Goal: Transaction & Acquisition: Purchase product/service

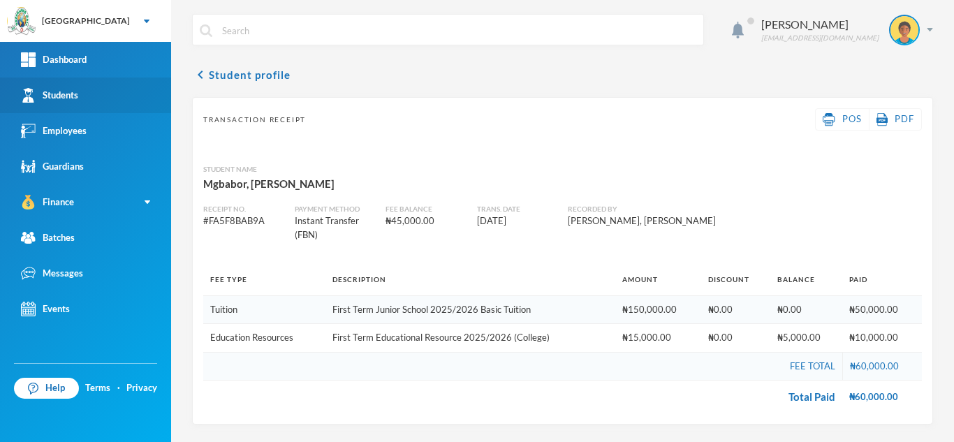
click at [126, 98] on link "Students" at bounding box center [85, 96] width 171 height 36
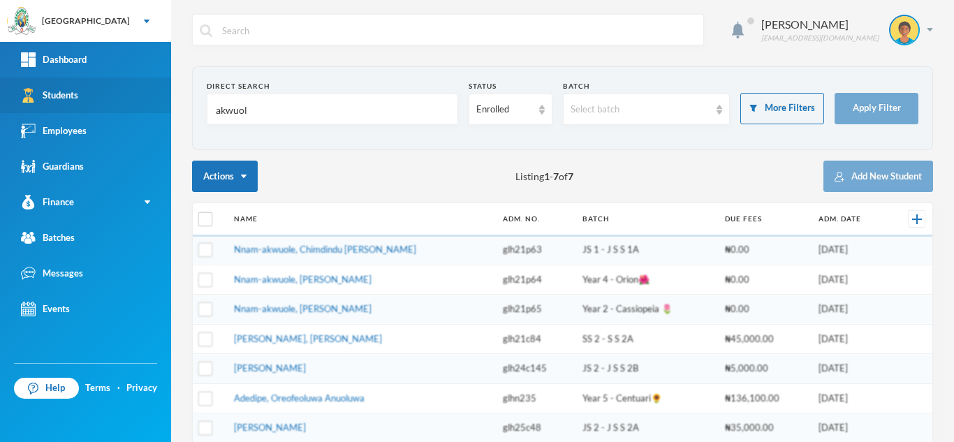
drag, startPoint x: 182, startPoint y: 110, endPoint x: 92, endPoint y: 99, distance: 90.0
click at [92, 99] on div "Greenland Hall Your Bluebic Account Greenland Hall Add a New School Dashboard S…" at bounding box center [477, 221] width 954 height 442
type input "b"
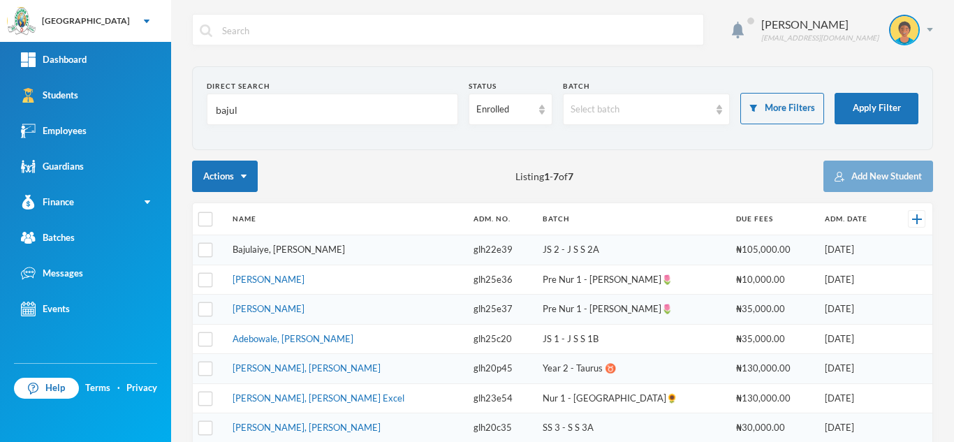
type input "bajul"
click at [258, 252] on link "Bajulaiye, Moyinoluwa Zion" at bounding box center [289, 249] width 112 height 11
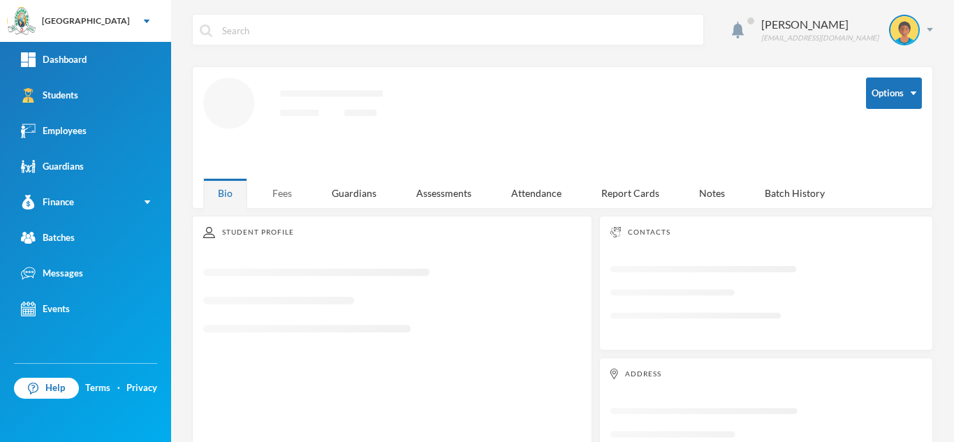
click at [284, 191] on div "Fees" at bounding box center [282, 193] width 49 height 30
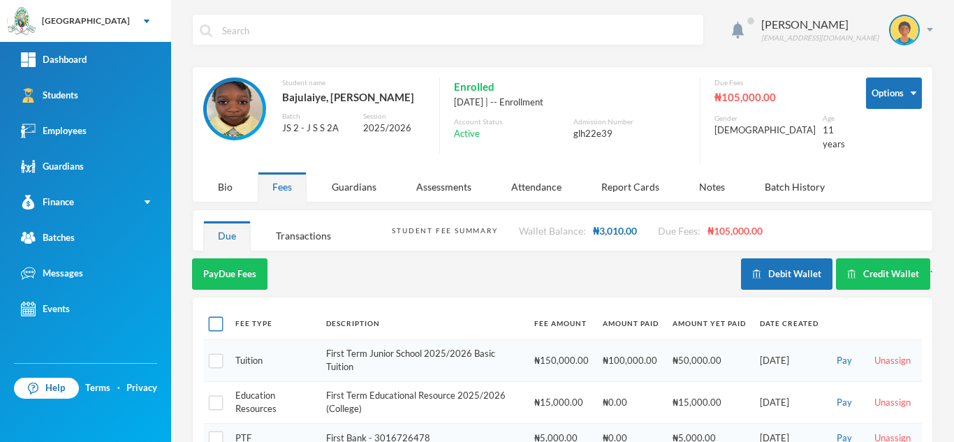
click at [221, 317] on input "checkbox" at bounding box center [216, 324] width 15 height 15
checkbox input "true"
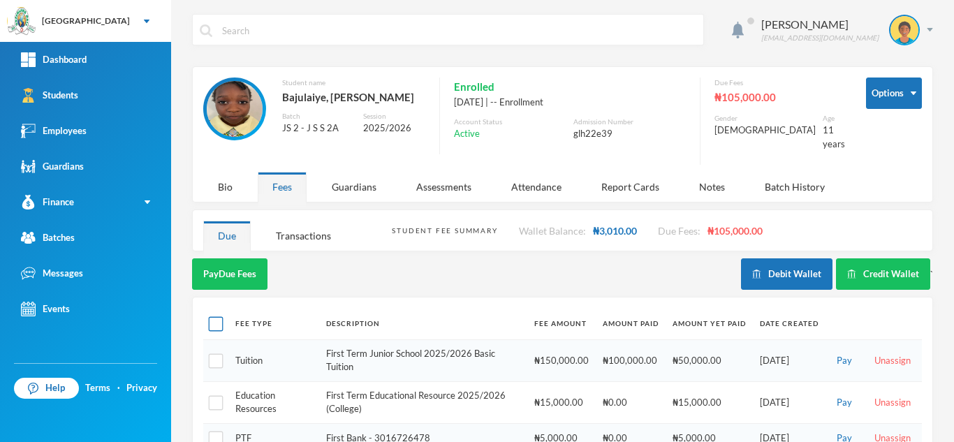
checkbox input "true"
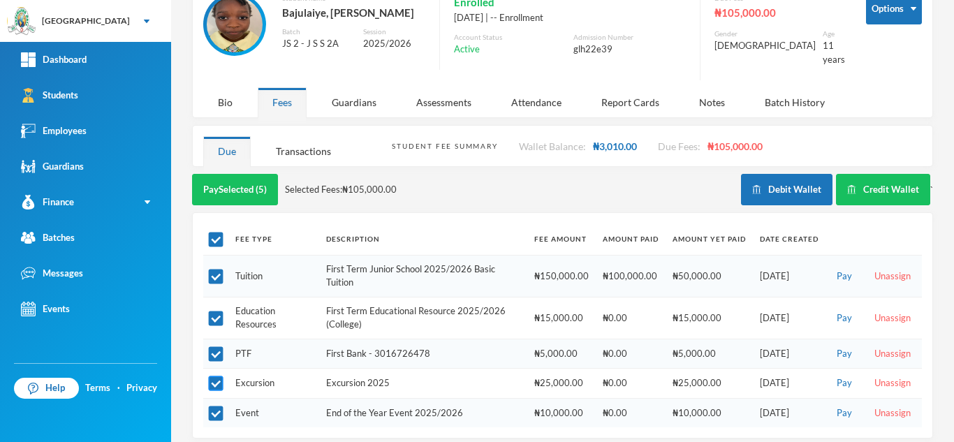
click at [219, 379] on input "checkbox" at bounding box center [216, 384] width 15 height 15
checkbox input "false"
click at [214, 407] on input "checkbox" at bounding box center [216, 414] width 15 height 15
checkbox input "false"
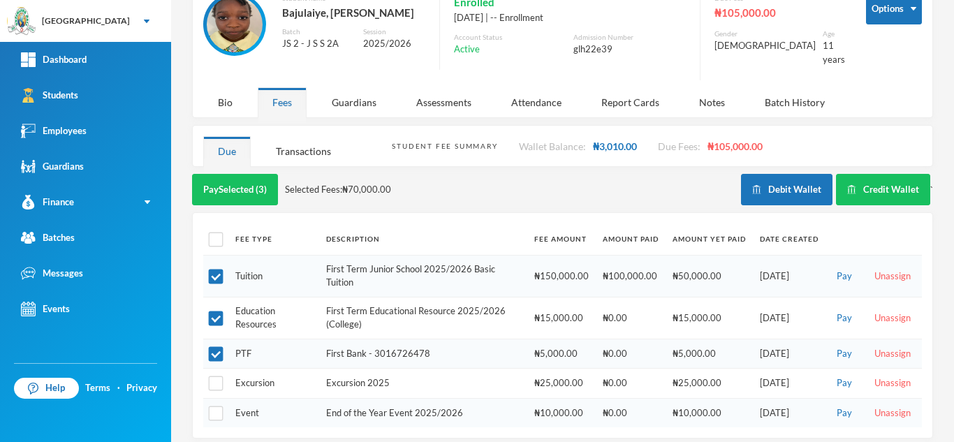
click at [242, 174] on button "Pay Selected (3)" at bounding box center [235, 189] width 86 height 31
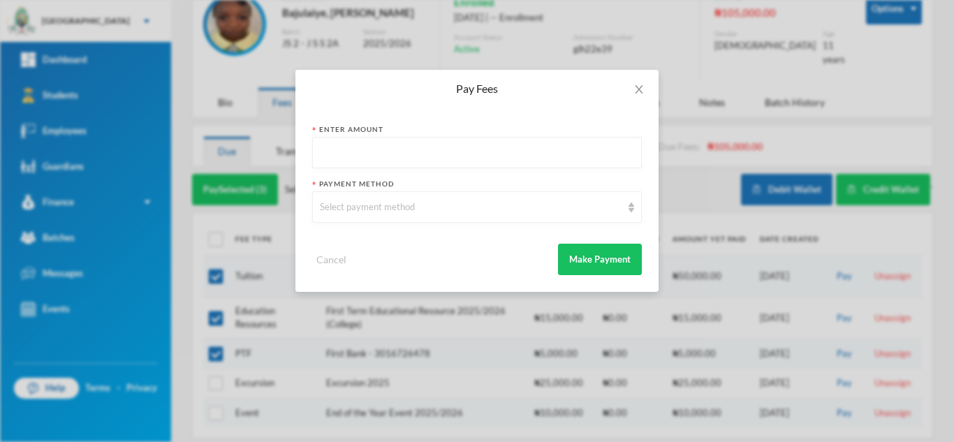
click at [384, 145] on input "text" at bounding box center [477, 153] width 314 height 31
type input "70000"
click at [364, 216] on div "Select payment method" at bounding box center [477, 206] width 330 height 31
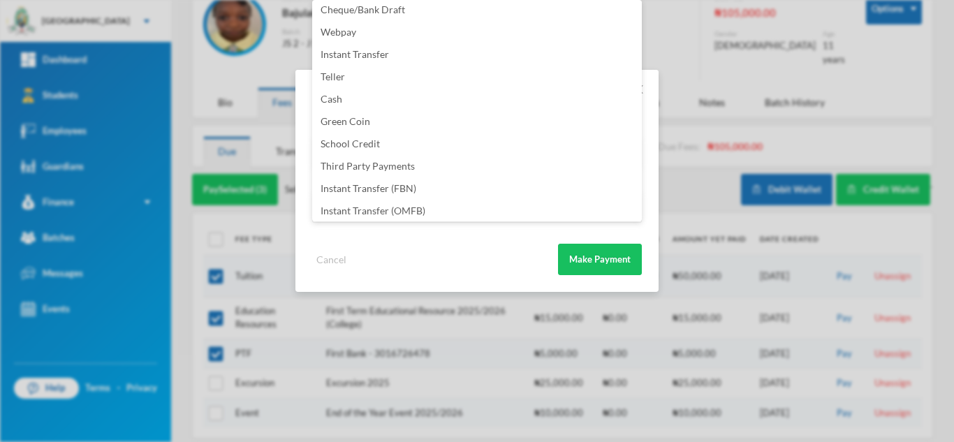
scroll to position [164, 0]
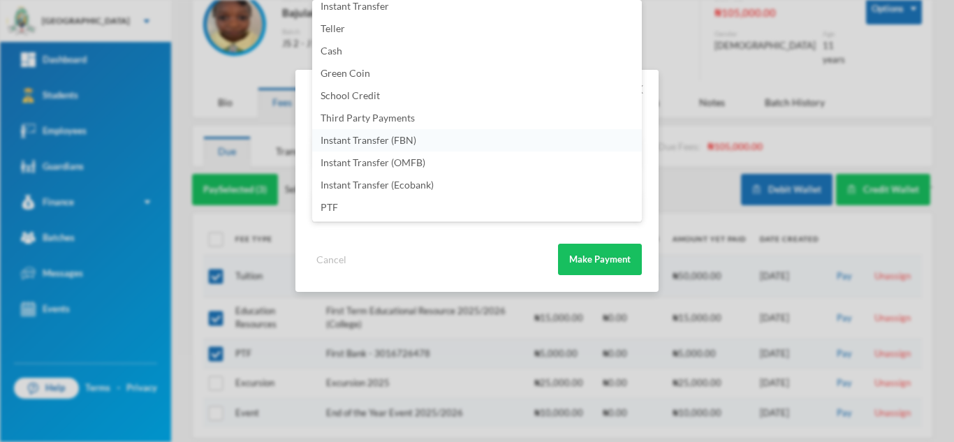
click at [396, 138] on span "Instant Transfer (FBN)" at bounding box center [369, 140] width 96 height 12
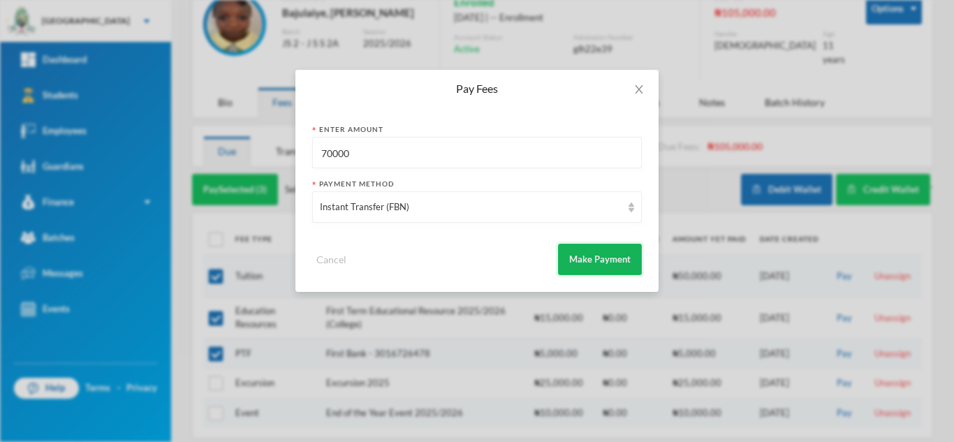
click at [587, 255] on button "Make Payment" at bounding box center [600, 259] width 84 height 31
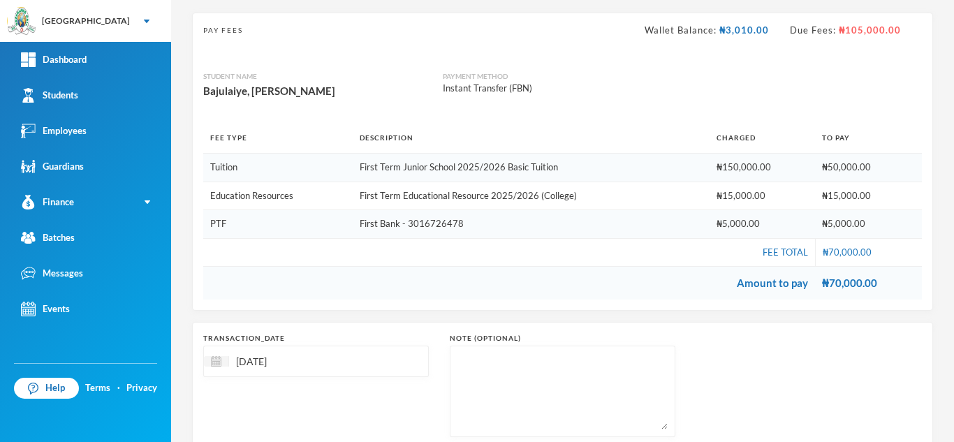
scroll to position [175, 0]
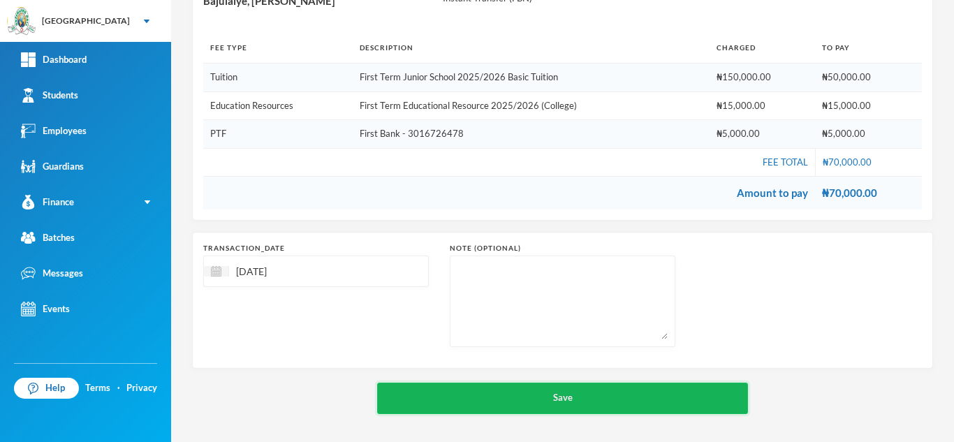
click at [577, 393] on button "Save" at bounding box center [562, 398] width 371 height 31
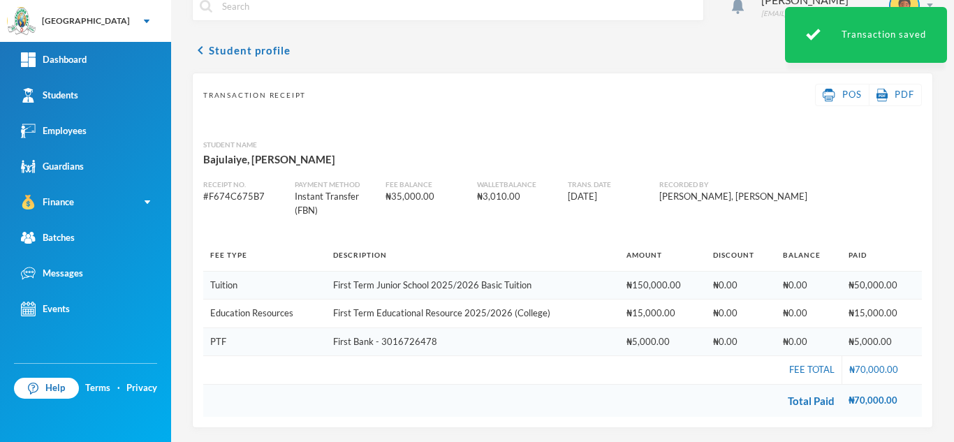
scroll to position [24, 0]
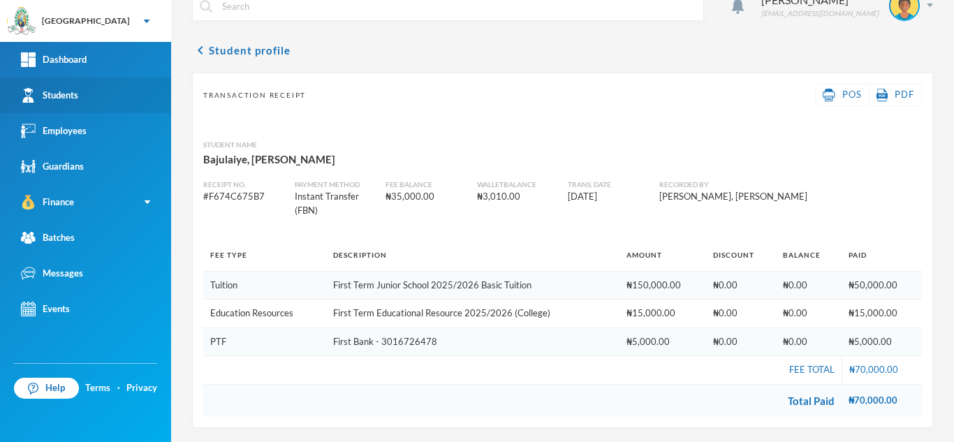
click at [128, 107] on link "Students" at bounding box center [85, 96] width 171 height 36
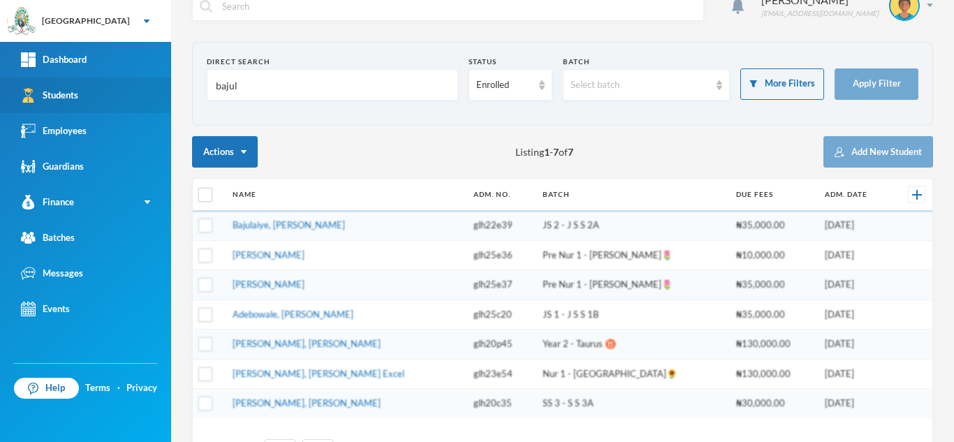
scroll to position [41, 0]
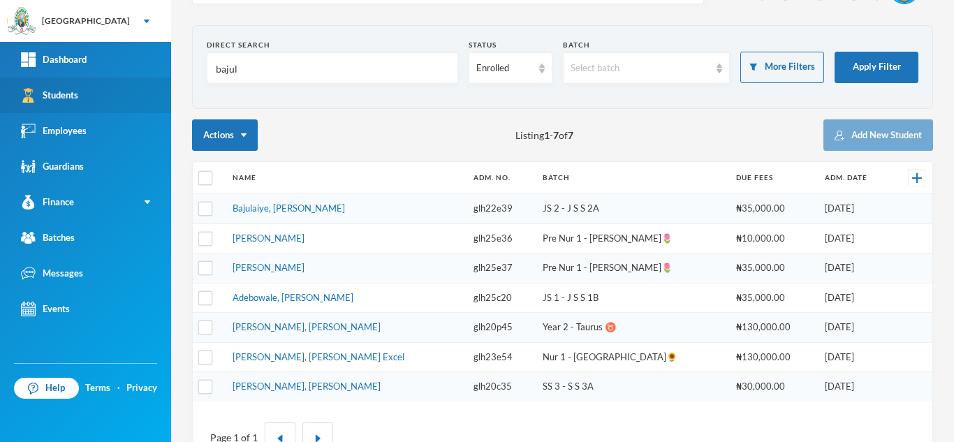
drag, startPoint x: 260, startPoint y: 76, endPoint x: 117, endPoint y: 87, distance: 143.0
click at [117, 87] on div "Greenland Hall Your Bluebic Account Greenland Hall Add a New School Dashboard S…" at bounding box center [477, 221] width 954 height 442
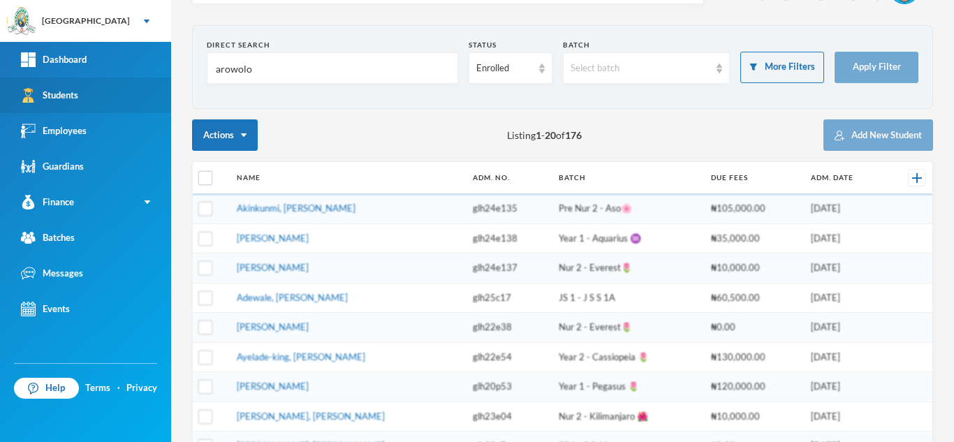
scroll to position [0, 0]
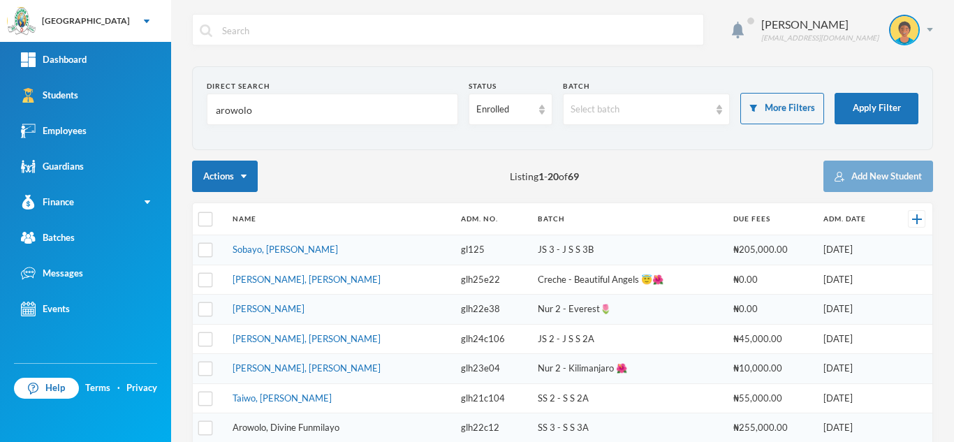
type input "arowolo"
drag, startPoint x: 294, startPoint y: 249, endPoint x: 847, endPoint y: 108, distance: 570.4
click at [847, 108] on button "Apply Filter" at bounding box center [877, 108] width 84 height 31
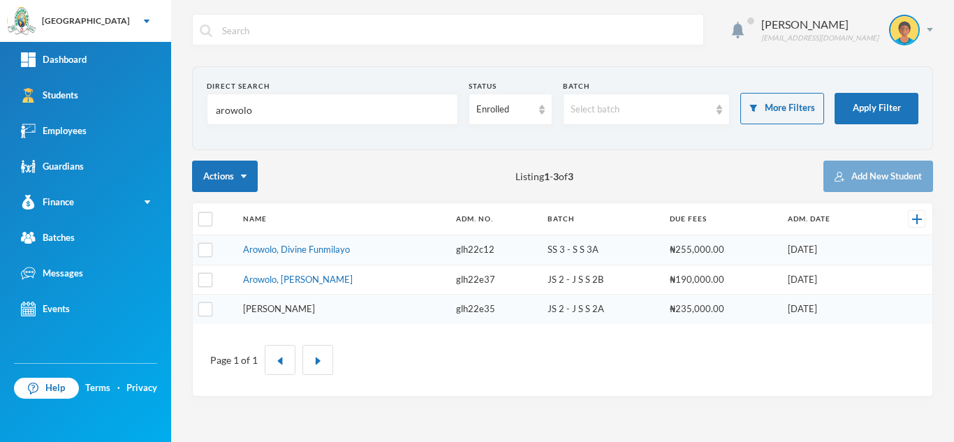
click at [311, 310] on link "Arowolo, John Jomiloju" at bounding box center [279, 308] width 72 height 11
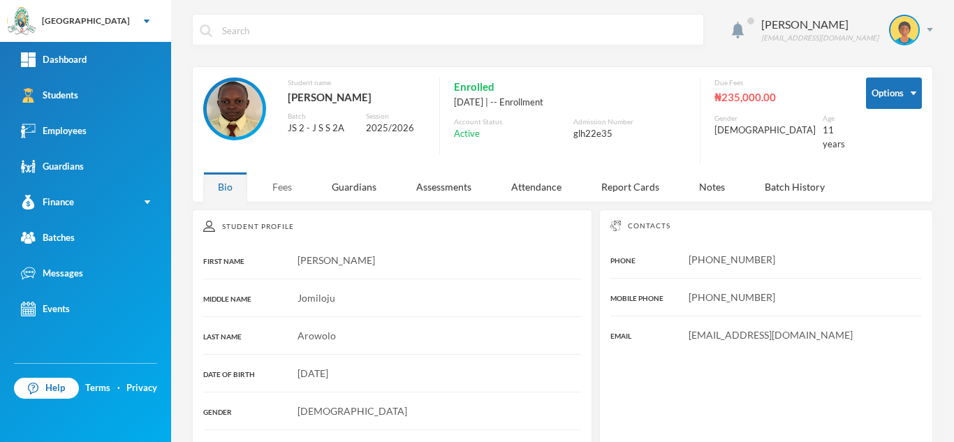
click at [281, 183] on div "Fees" at bounding box center [282, 187] width 49 height 30
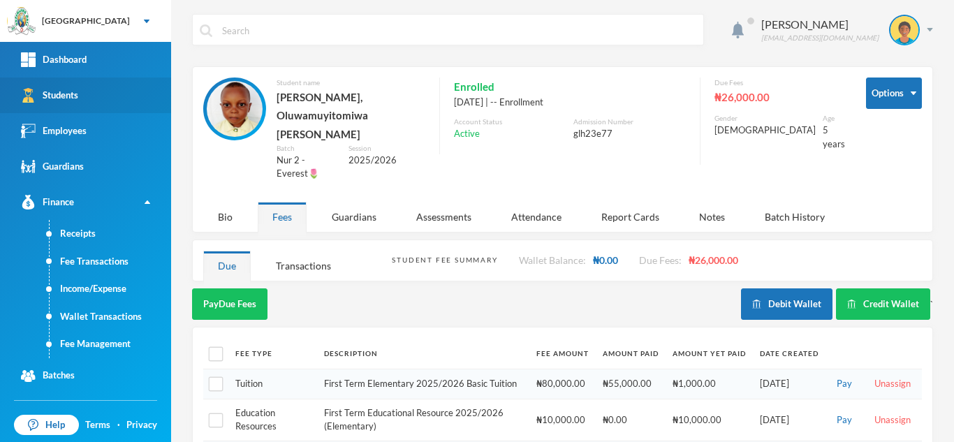
click at [126, 85] on link "Students" at bounding box center [85, 96] width 171 height 36
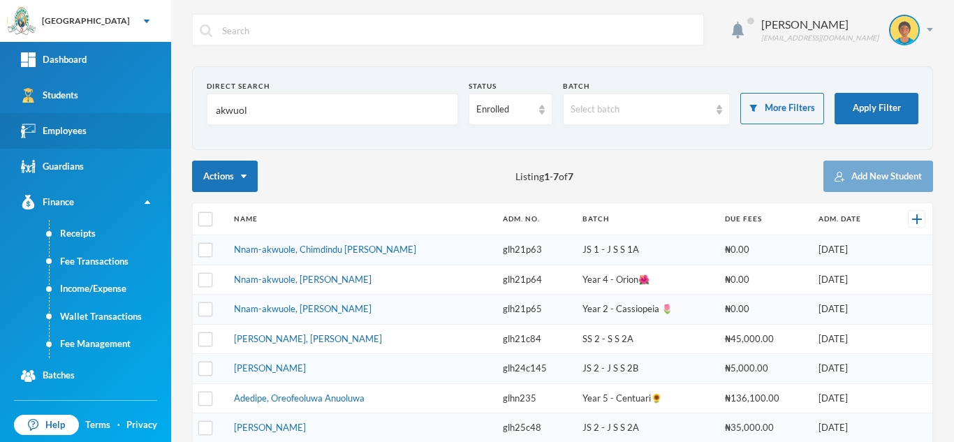
drag, startPoint x: 263, startPoint y: 105, endPoint x: 123, endPoint y: 124, distance: 141.7
click at [123, 124] on div "Greenland Hall Your Bluebic Account Greenland Hall Add a New School Dashboard S…" at bounding box center [477, 221] width 954 height 442
type input "adeleye"
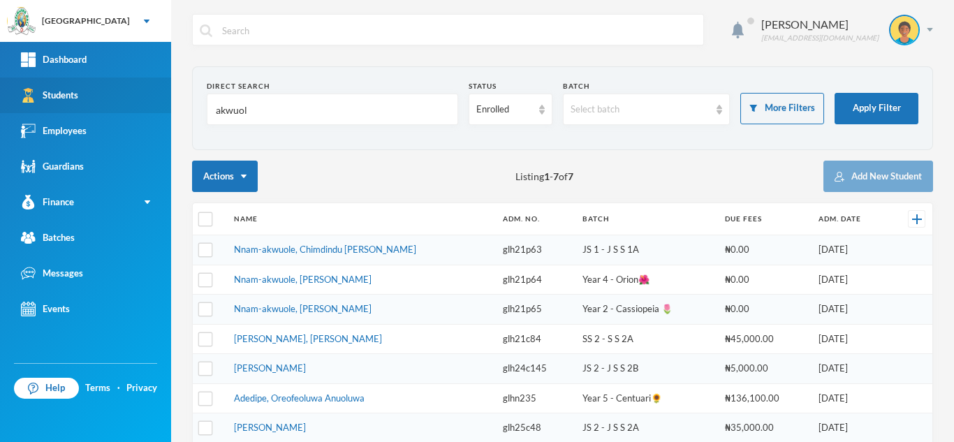
drag, startPoint x: 260, startPoint y: 117, endPoint x: 69, endPoint y: 105, distance: 191.1
click at [69, 105] on div "Greenland Hall Your Bluebic Account Greenland Hall Add a New School Dashboard S…" at bounding box center [477, 221] width 954 height 442
type input "a"
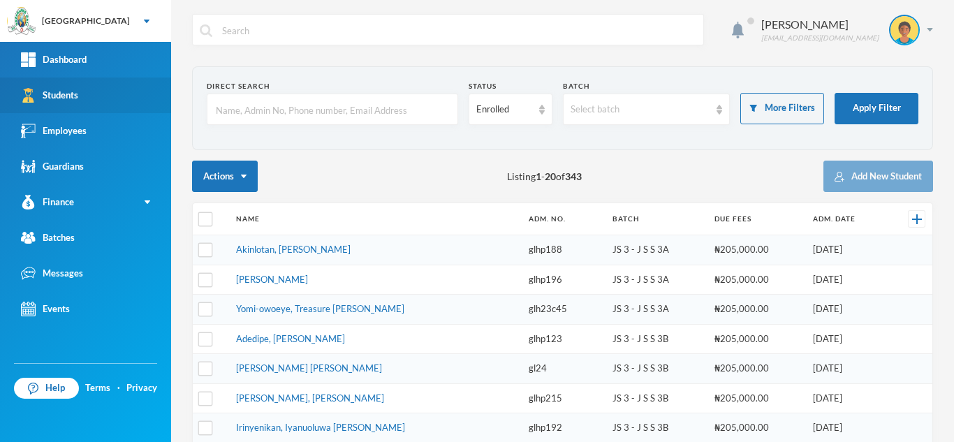
type input "a"
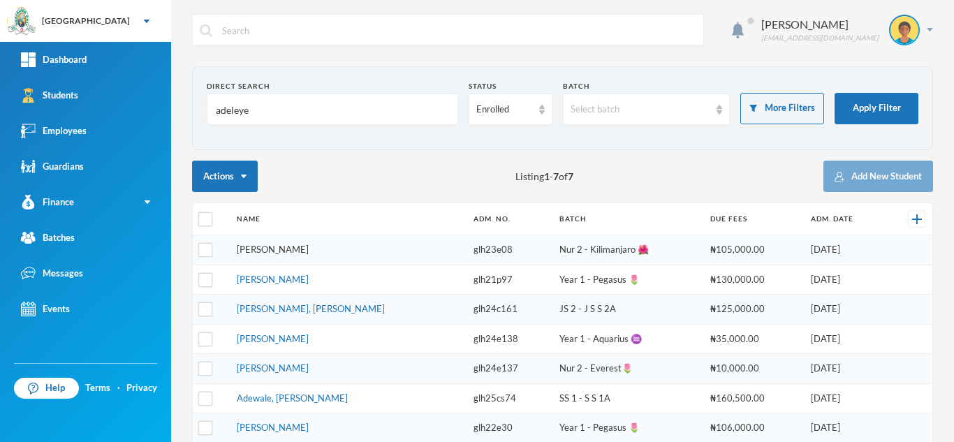
type input "adeleye"
click at [309, 249] on link "[PERSON_NAME]" at bounding box center [273, 249] width 72 height 11
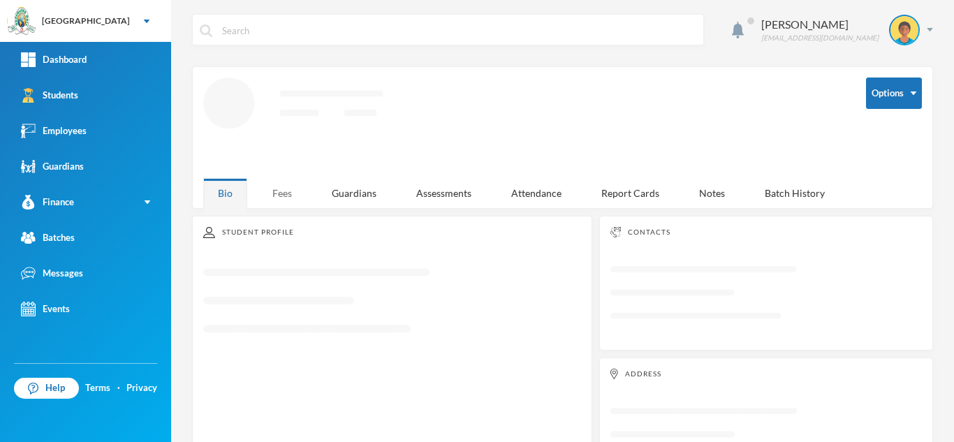
click at [292, 194] on div "Fees" at bounding box center [282, 193] width 49 height 30
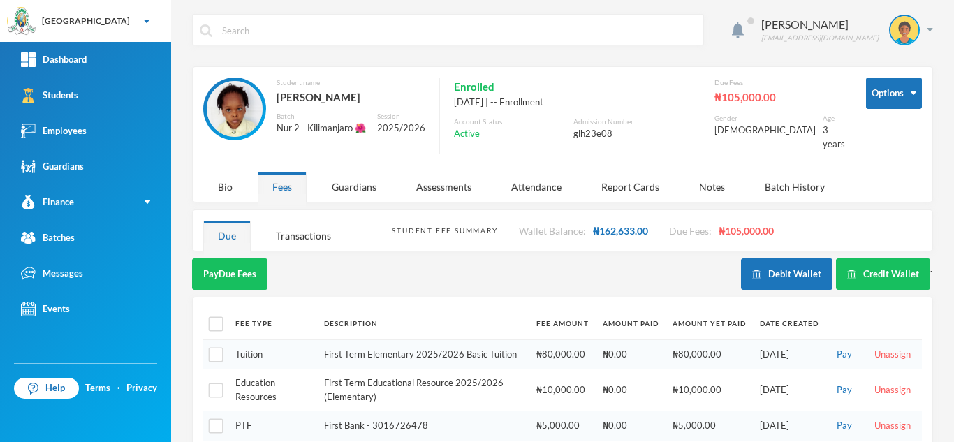
scroll to position [51, 0]
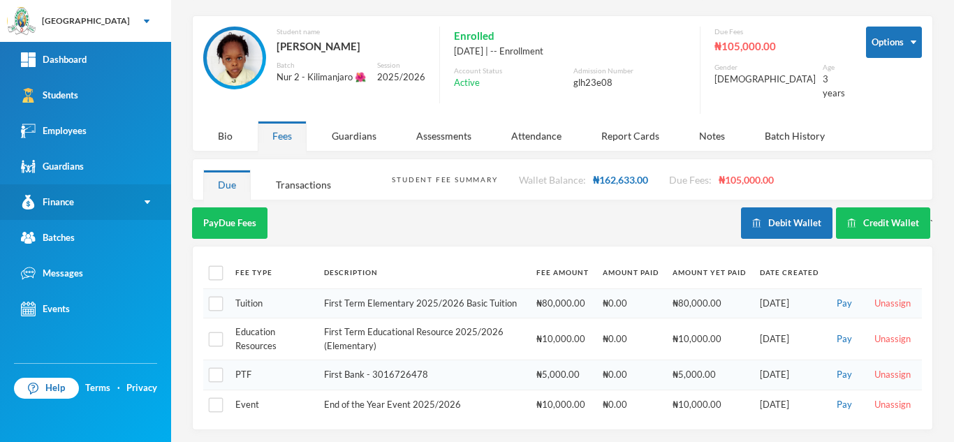
click at [107, 206] on link "Finance" at bounding box center [85, 202] width 171 height 36
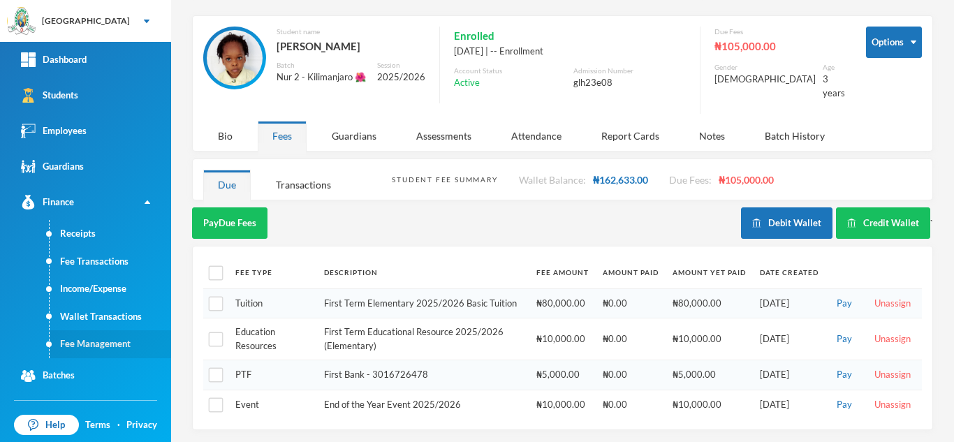
click at [108, 345] on link "Fee Management" at bounding box center [111, 344] width 122 height 28
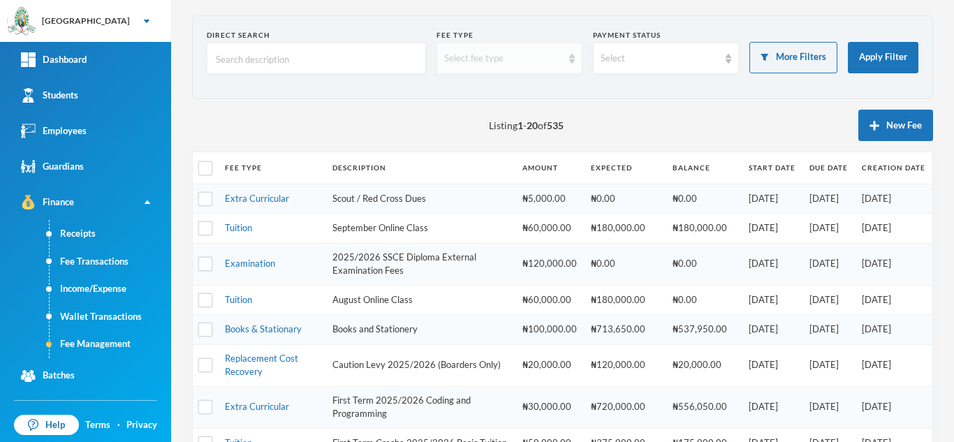
click at [509, 59] on div "Select fee type" at bounding box center [503, 59] width 118 height 14
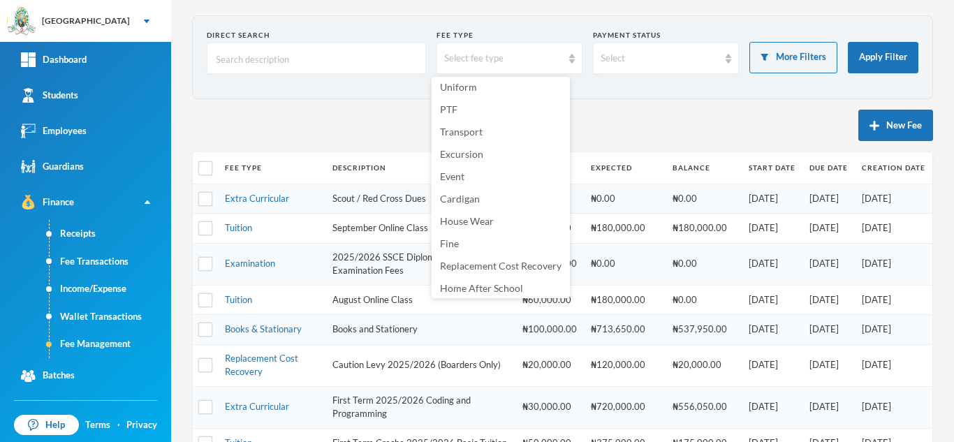
scroll to position [180, 0]
click at [479, 177] on li "Event" at bounding box center [501, 179] width 138 height 22
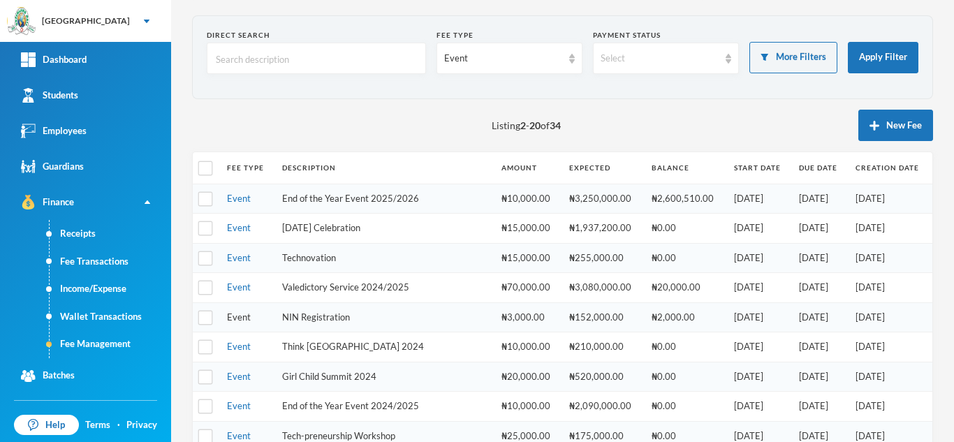
click at [237, 316] on link "Event" at bounding box center [239, 317] width 24 height 11
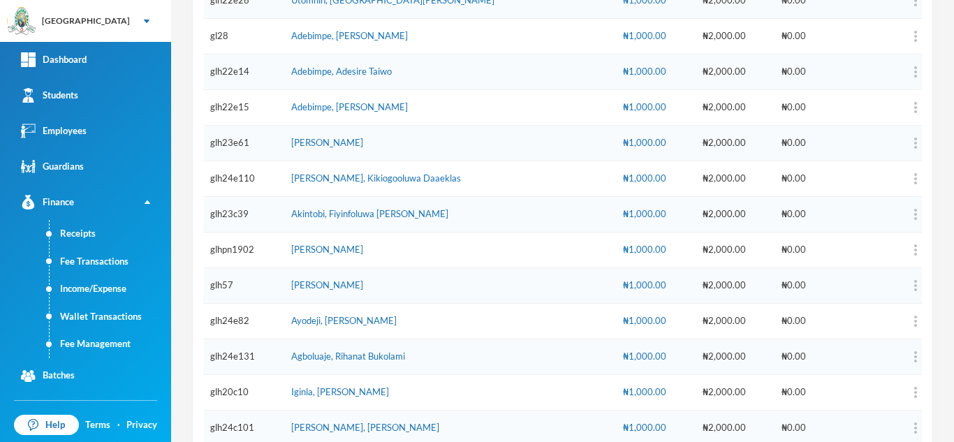
scroll to position [85, 0]
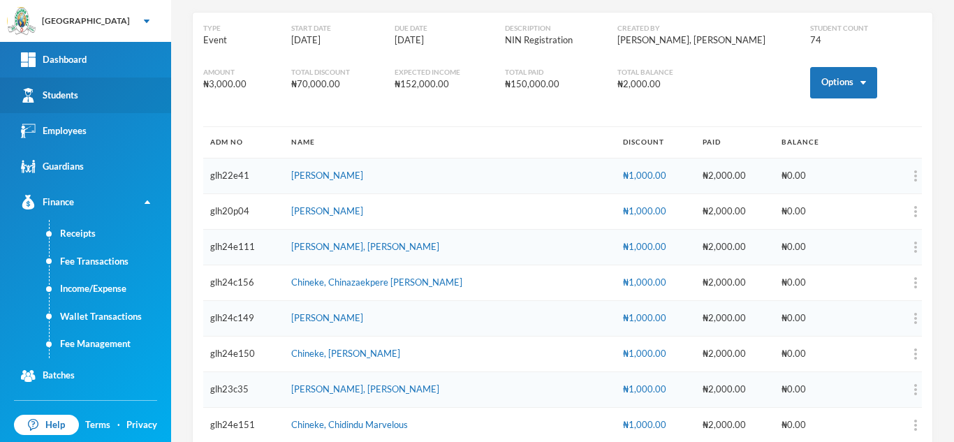
click at [60, 101] on div "Students" at bounding box center [49, 95] width 57 height 15
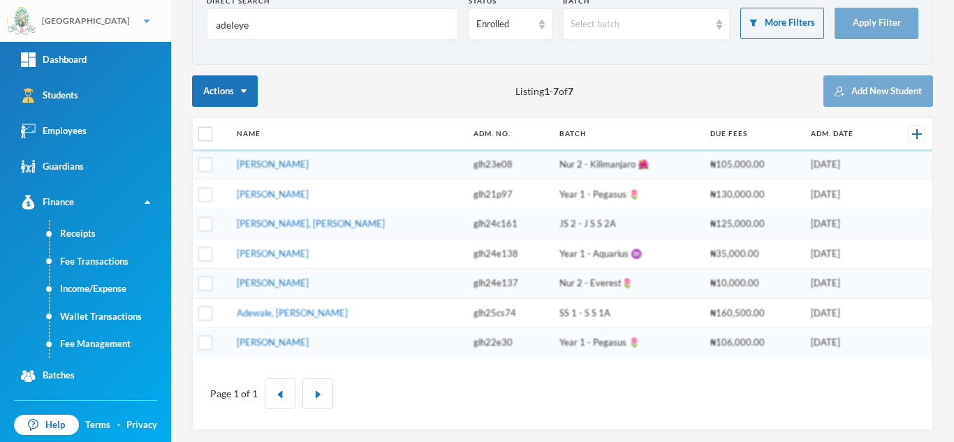
drag, startPoint x: 260, startPoint y: 28, endPoint x: 129, endPoint y: 31, distance: 130.7
click at [144, 27] on div "Greenland Hall Your Bluebic Account Greenland Hall Add a New School Dashboard S…" at bounding box center [477, 221] width 954 height 442
type input "m"
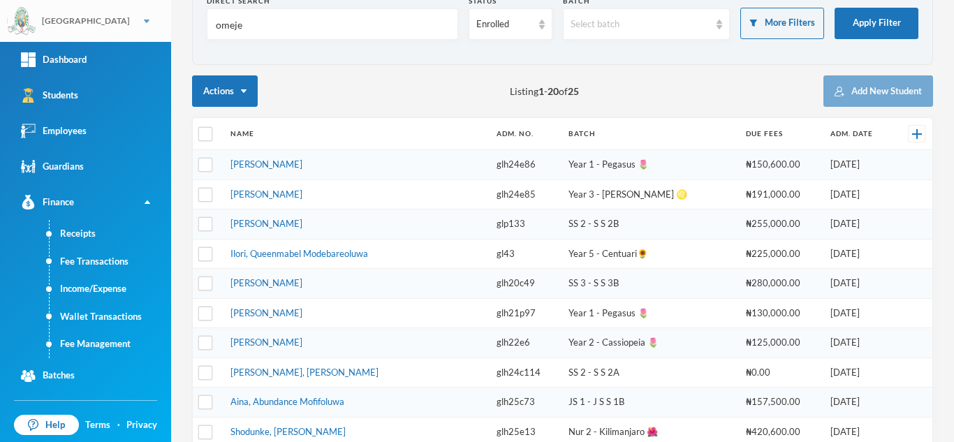
type input "omeje"
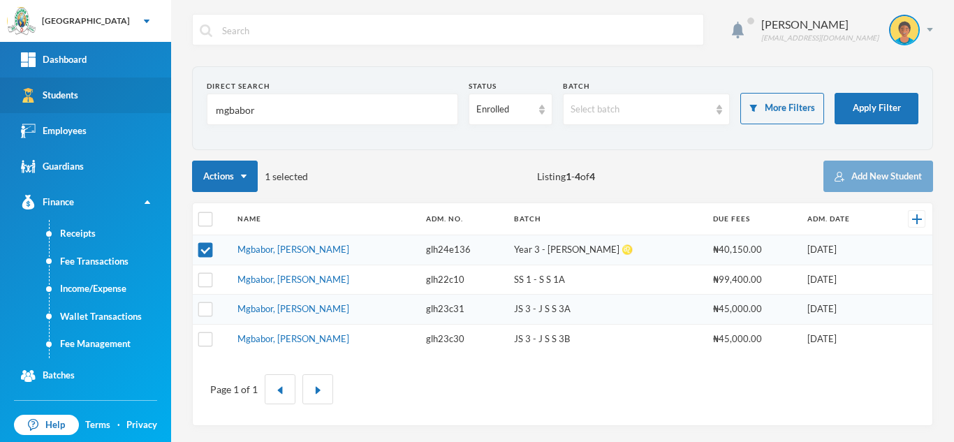
drag, startPoint x: 282, startPoint y: 111, endPoint x: 149, endPoint y: 106, distance: 132.8
click at [149, 106] on div "Greenland Hall Your Bluebic Account Greenland Hall Add a New School Dashboard S…" at bounding box center [477, 221] width 954 height 442
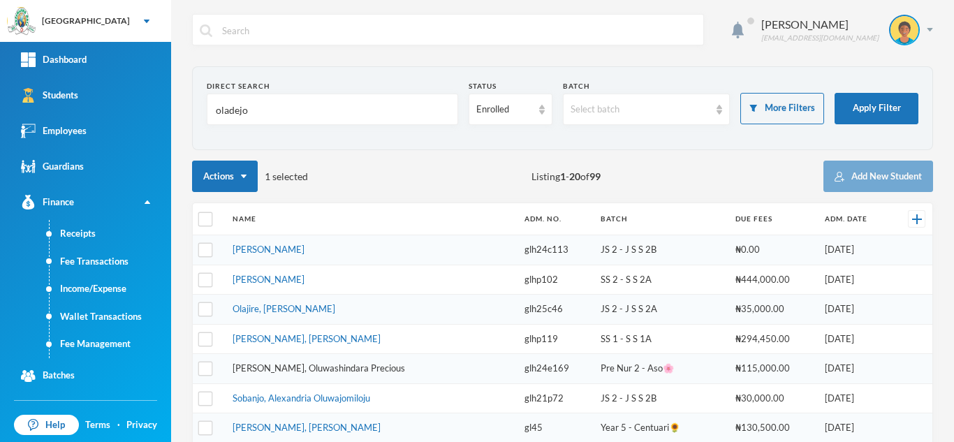
type input "oladejo"
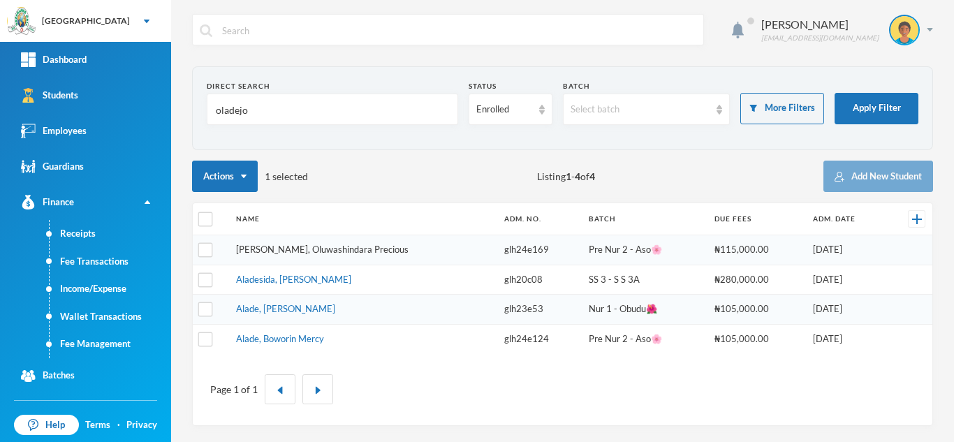
click at [268, 365] on div "Name Adm. No. Batch Due Fees Adm. Date Oladejo, Oluwashindara Precious glh24e16…" at bounding box center [562, 315] width 741 height 224
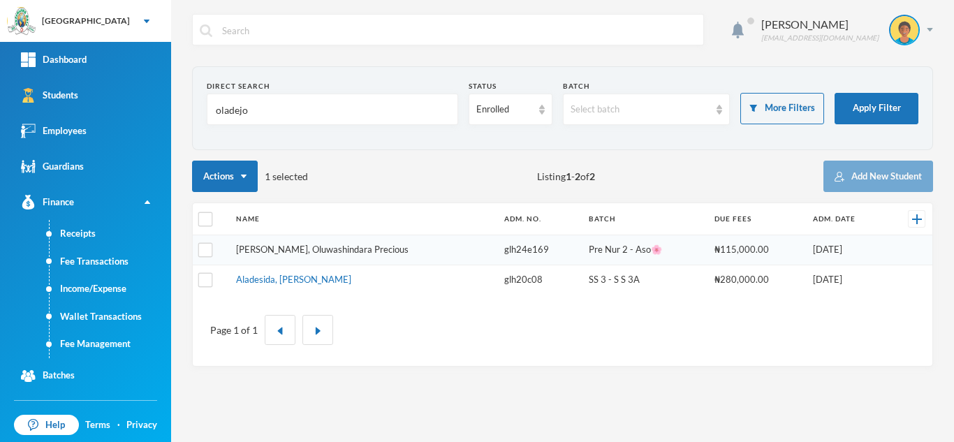
click at [250, 249] on link "[PERSON_NAME], Oluwashindara Precious" at bounding box center [322, 249] width 173 height 11
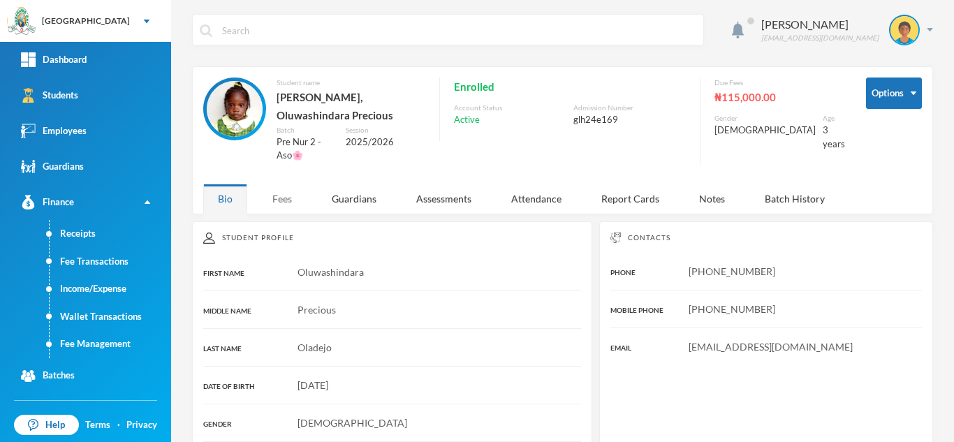
click at [290, 184] on div "Fees" at bounding box center [282, 199] width 49 height 30
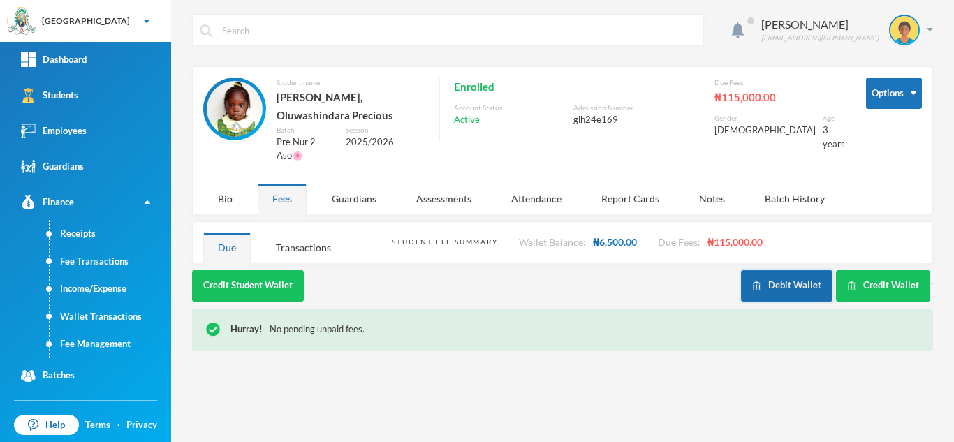
click at [770, 270] on button "Debit Wallet" at bounding box center [787, 285] width 92 height 31
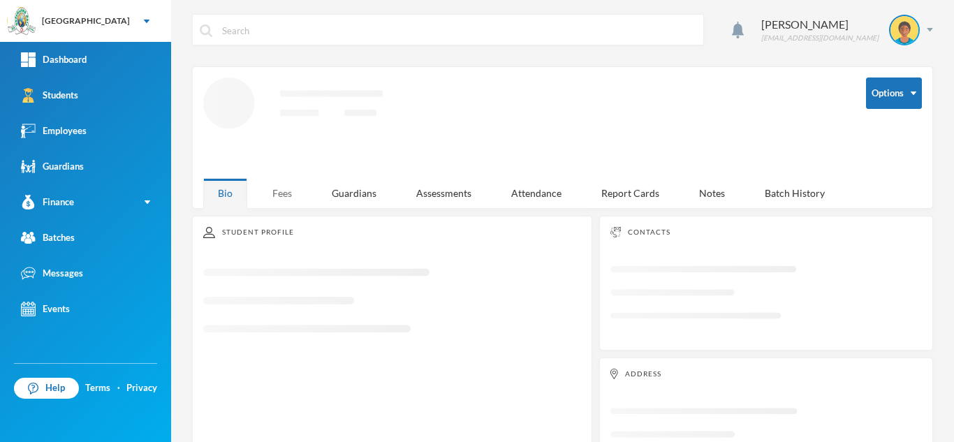
click at [293, 191] on div "Fees" at bounding box center [282, 193] width 49 height 30
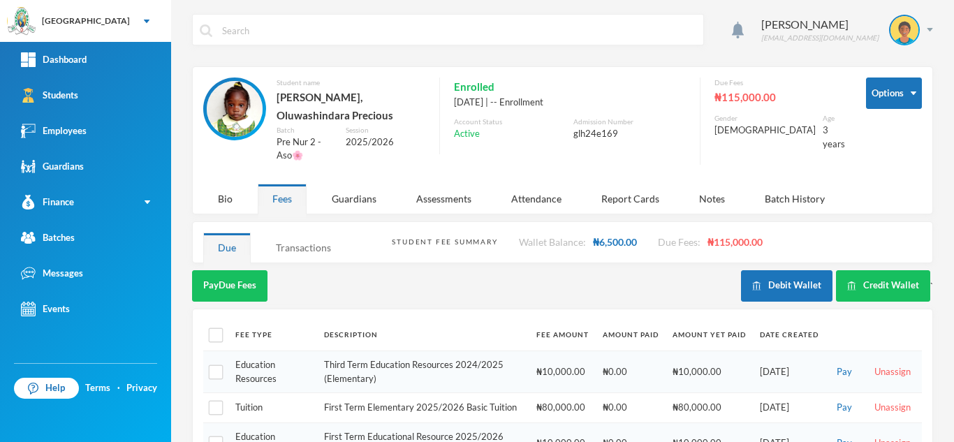
click at [300, 243] on div "Transactions" at bounding box center [303, 248] width 85 height 30
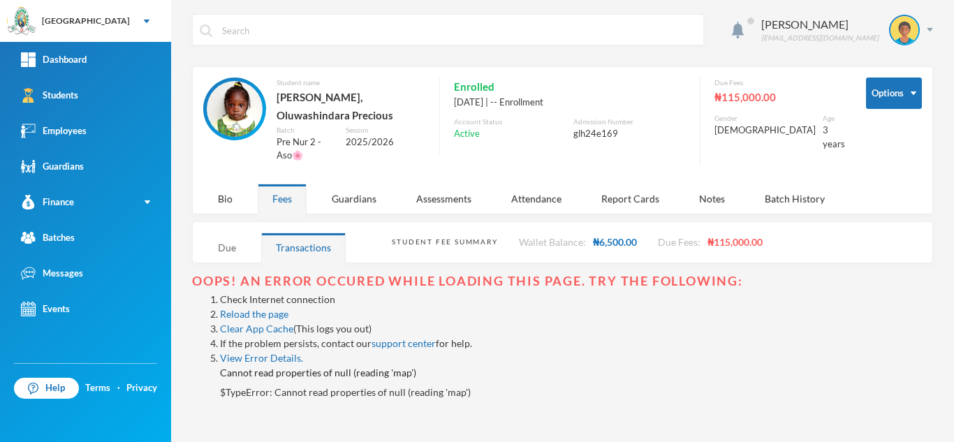
click at [237, 235] on div "Due" at bounding box center [227, 248] width 48 height 30
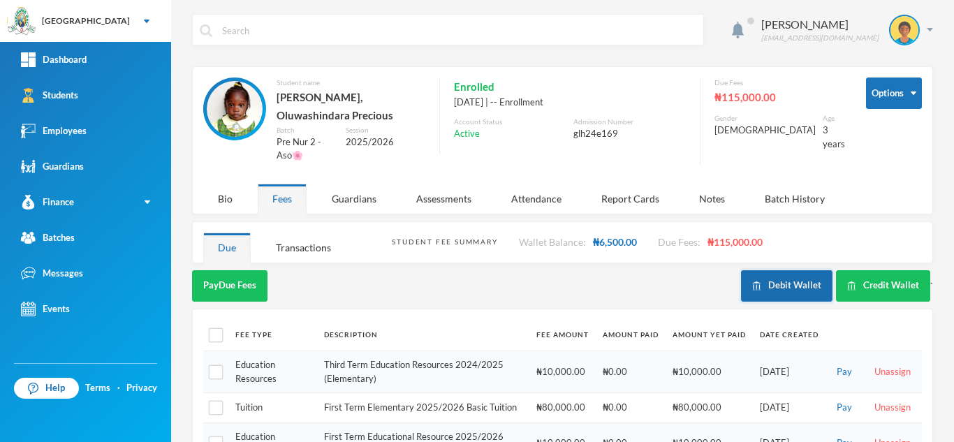
click at [810, 277] on button "Debit Wallet" at bounding box center [787, 285] width 92 height 31
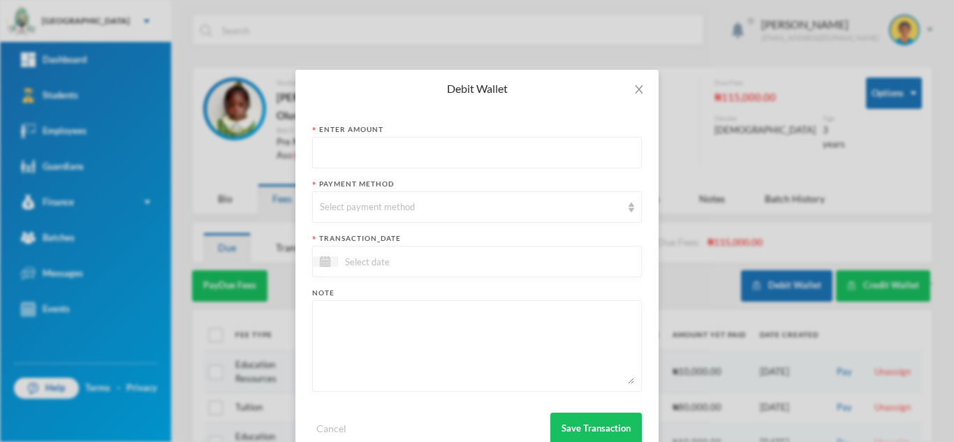
click at [360, 153] on input "text" at bounding box center [477, 153] width 314 height 31
type input "6200"
click at [361, 203] on div "Select payment method" at bounding box center [471, 208] width 302 height 14
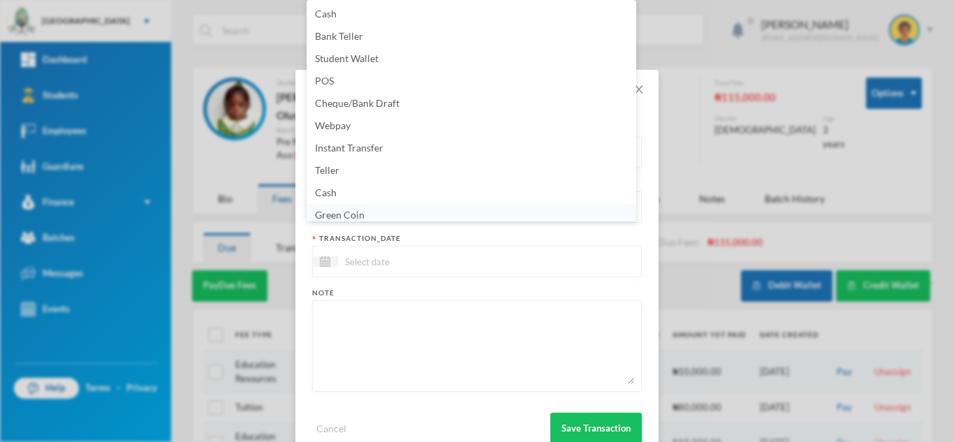
scroll to position [5, 0]
click at [409, 210] on li "Green Coin" at bounding box center [472, 210] width 330 height 22
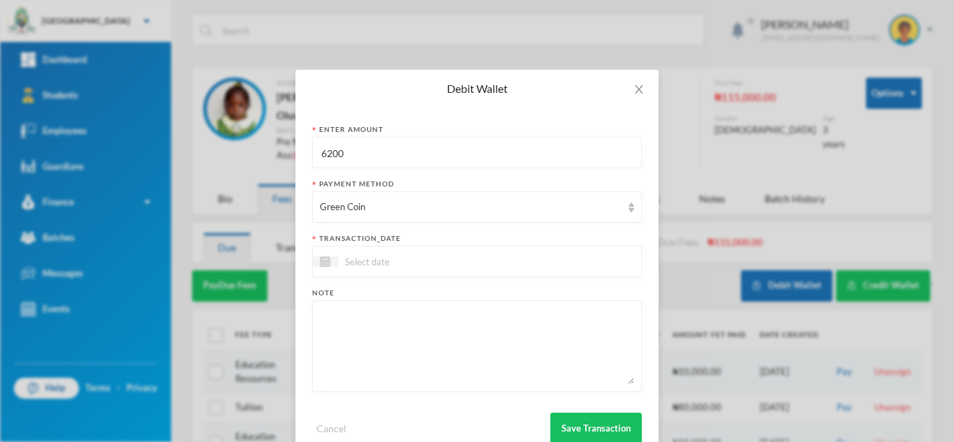
click at [374, 259] on input at bounding box center [396, 262] width 117 height 16
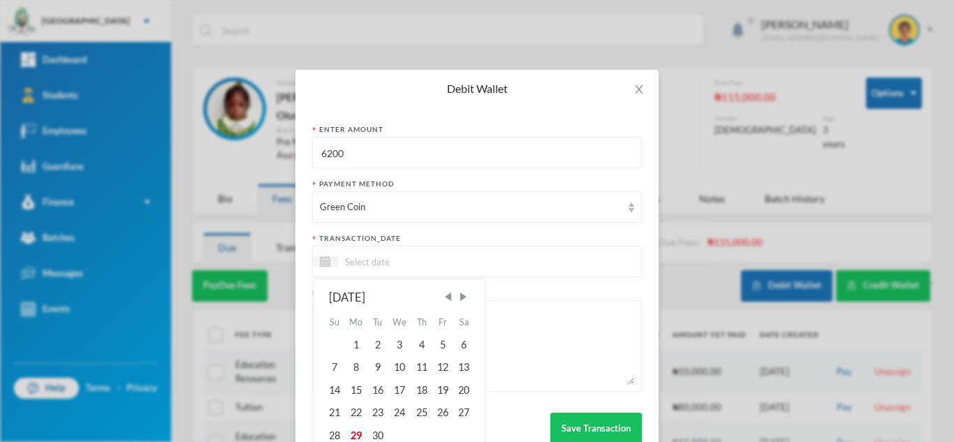
click at [355, 432] on div "29" at bounding box center [356, 435] width 22 height 22
type input "29/09/2025"
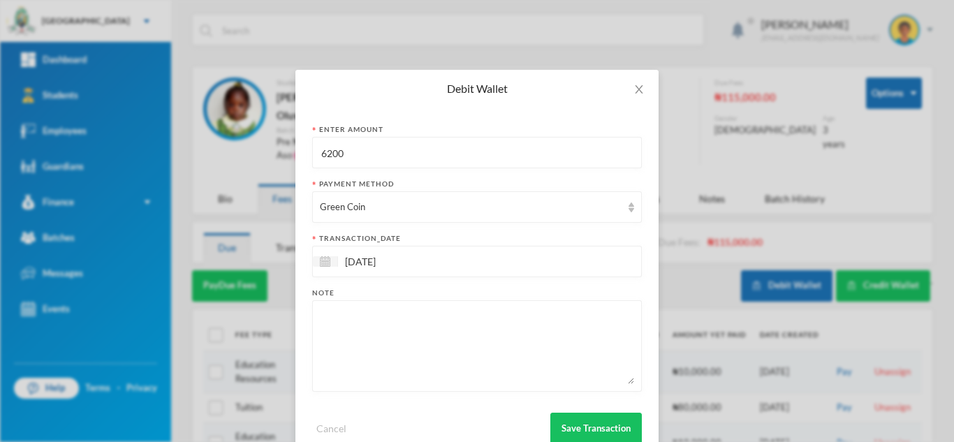
click at [352, 360] on textarea at bounding box center [477, 346] width 314 height 76
type textarea "15pcs of 2B special, drawing book, 2D"
click at [581, 421] on button "Save Transaction" at bounding box center [597, 428] width 92 height 31
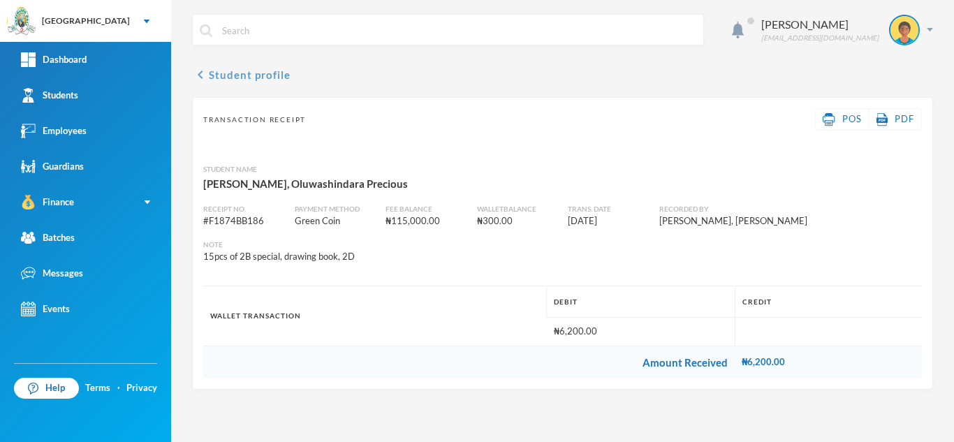
click at [245, 76] on button "chevron_left Student profile" at bounding box center [241, 74] width 99 height 17
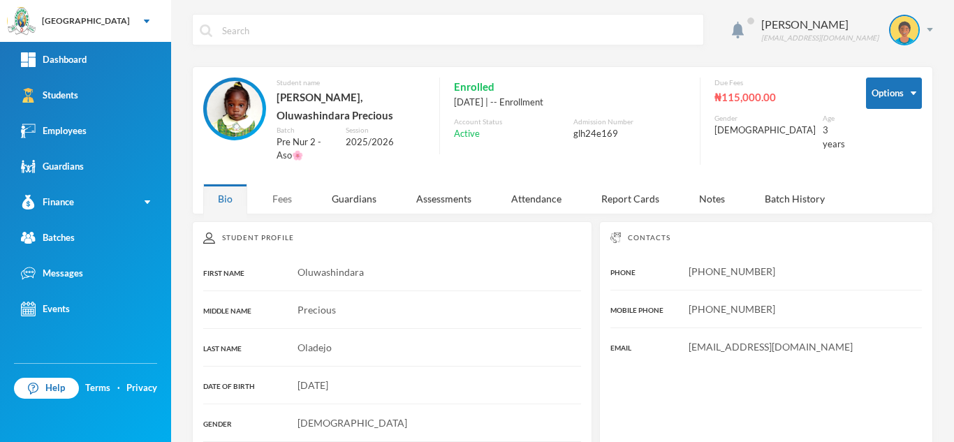
click at [281, 184] on div "Fees" at bounding box center [282, 199] width 49 height 30
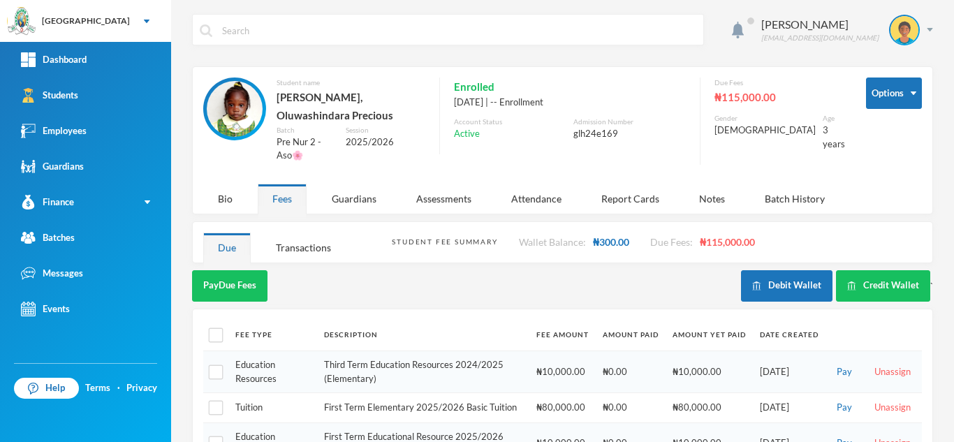
scroll to position [93, 0]
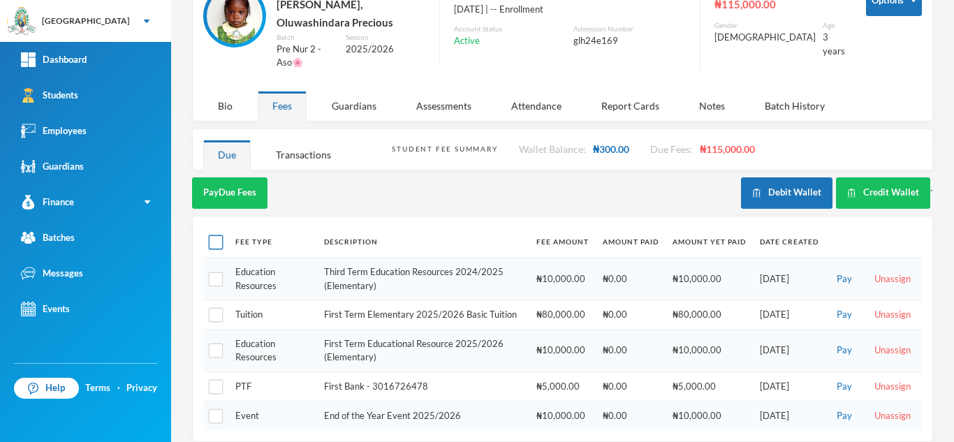
click at [212, 235] on input "checkbox" at bounding box center [216, 242] width 15 height 15
checkbox input "true"
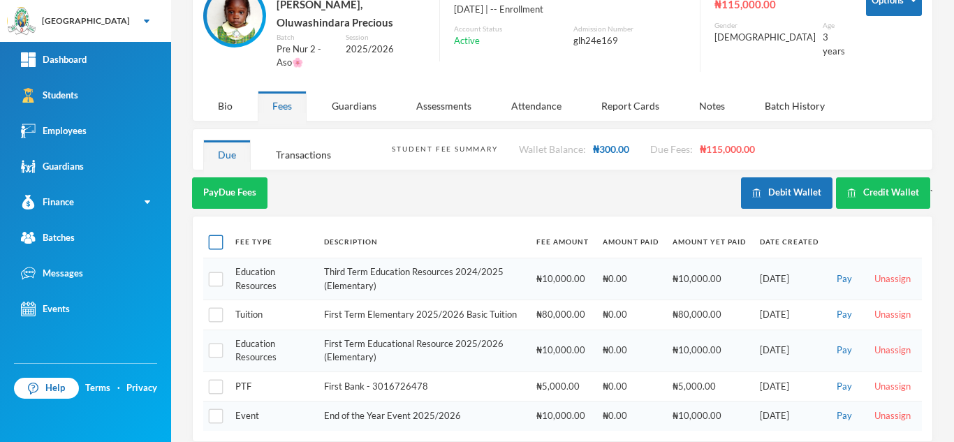
checkbox input "true"
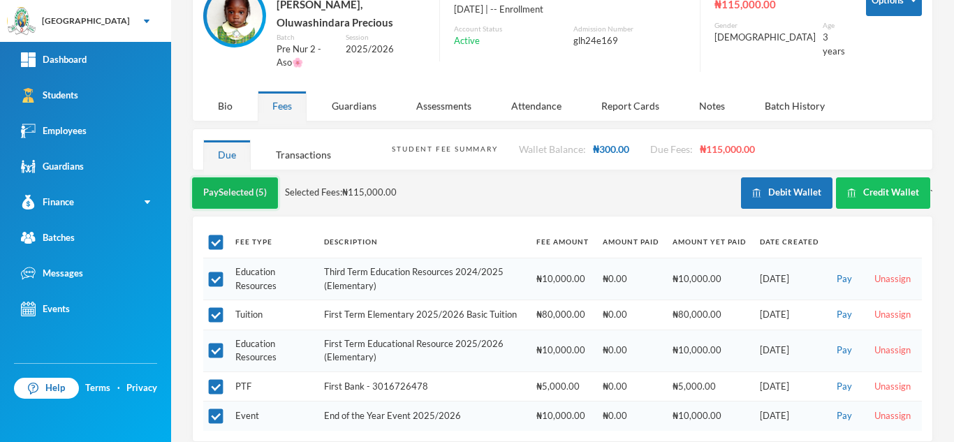
click at [263, 177] on button "Pay Selected (5)" at bounding box center [235, 192] width 86 height 31
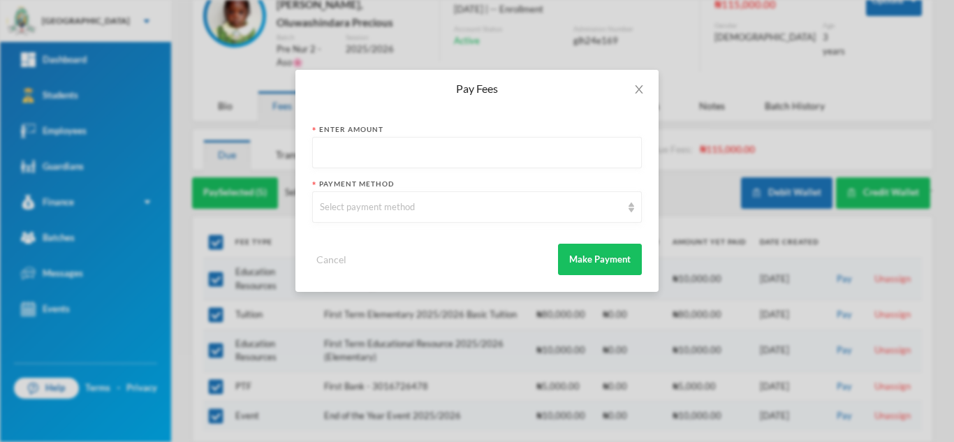
click at [344, 163] on input "text" at bounding box center [477, 153] width 314 height 31
type input "10000"
click at [374, 201] on div "Select payment method" at bounding box center [471, 208] width 302 height 14
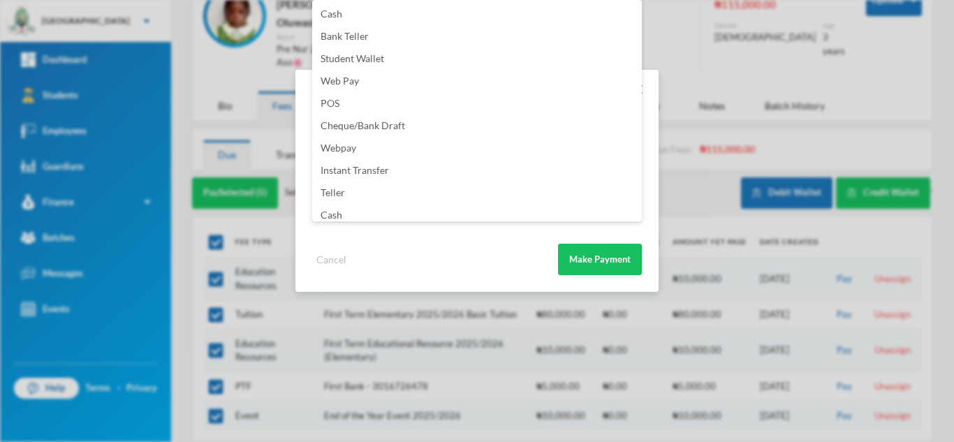
scroll to position [164, 0]
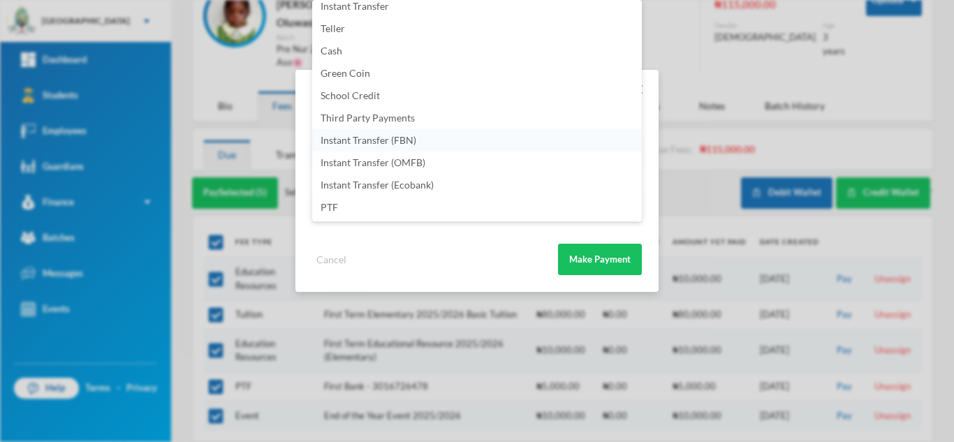
click at [458, 145] on li "Instant Transfer (FBN)" at bounding box center [477, 140] width 330 height 22
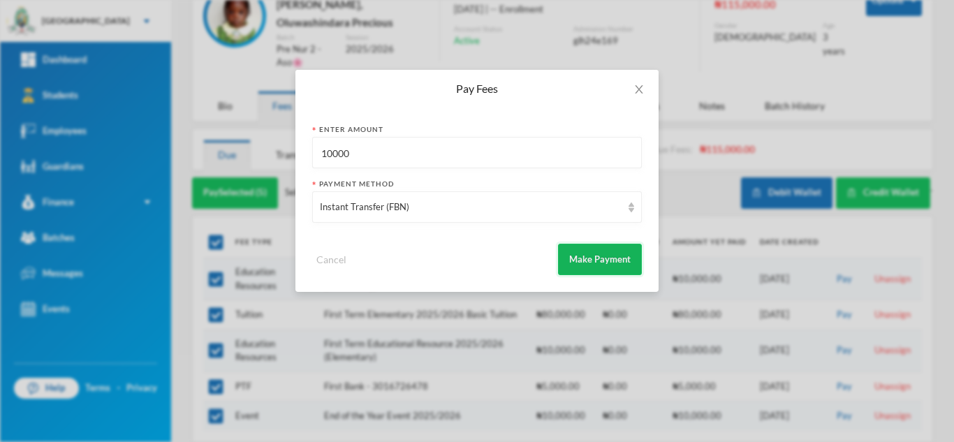
click at [608, 256] on button "Make Payment" at bounding box center [600, 259] width 84 height 31
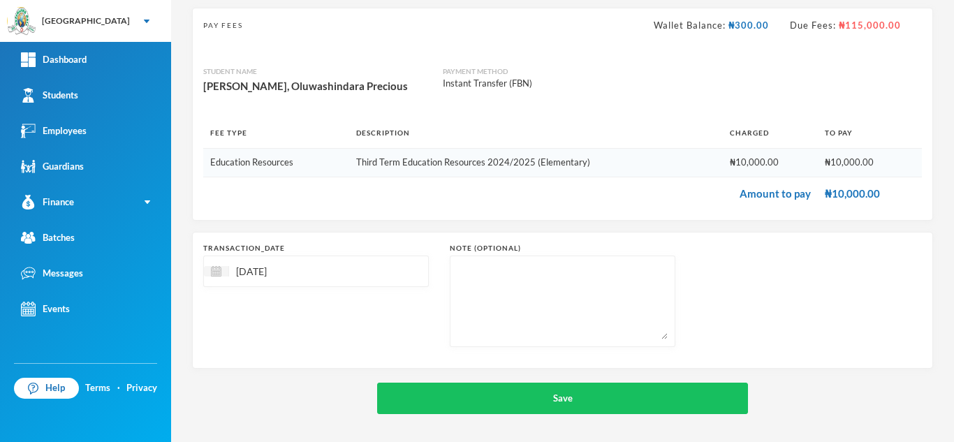
scroll to position [89, 0]
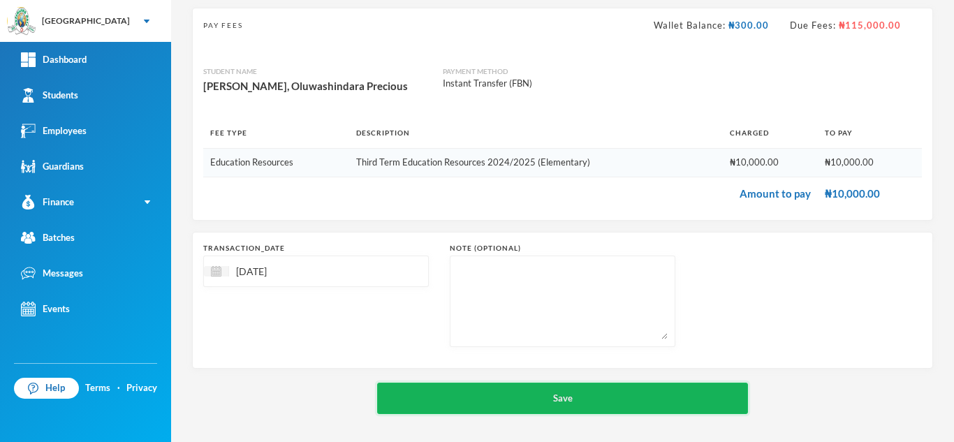
click at [541, 388] on button "Save" at bounding box center [562, 398] width 371 height 31
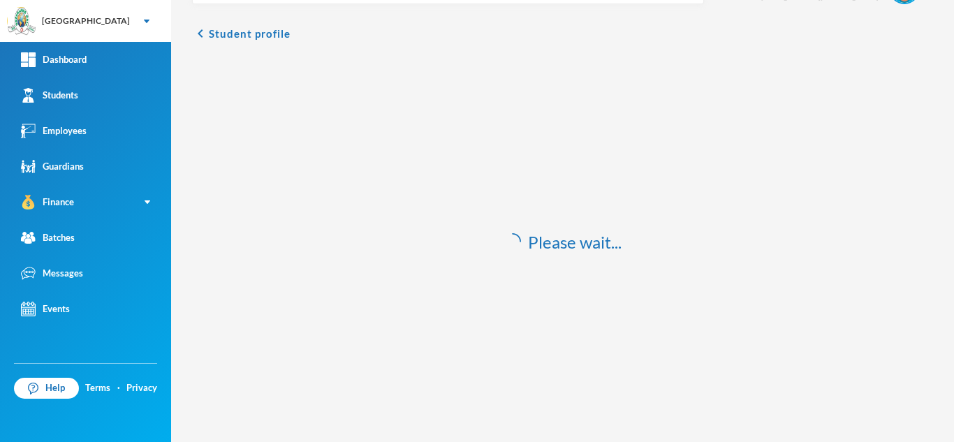
scroll to position [41, 0]
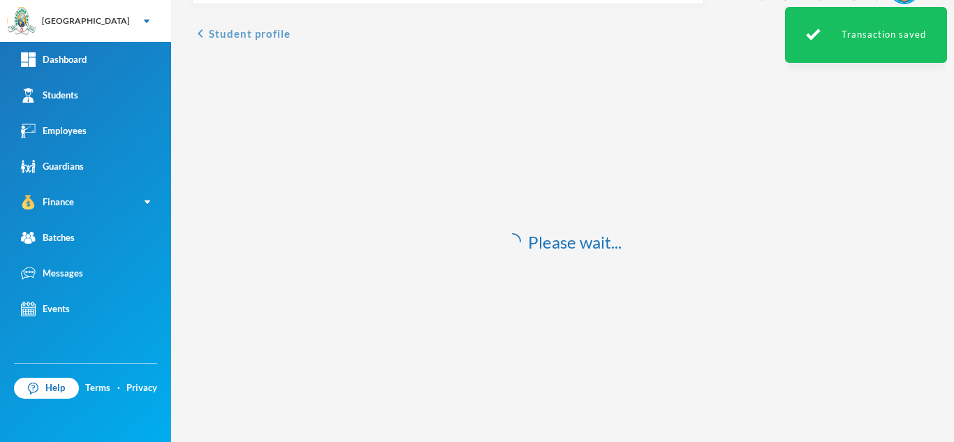
click at [225, 38] on button "chevron_left Student profile" at bounding box center [241, 33] width 99 height 17
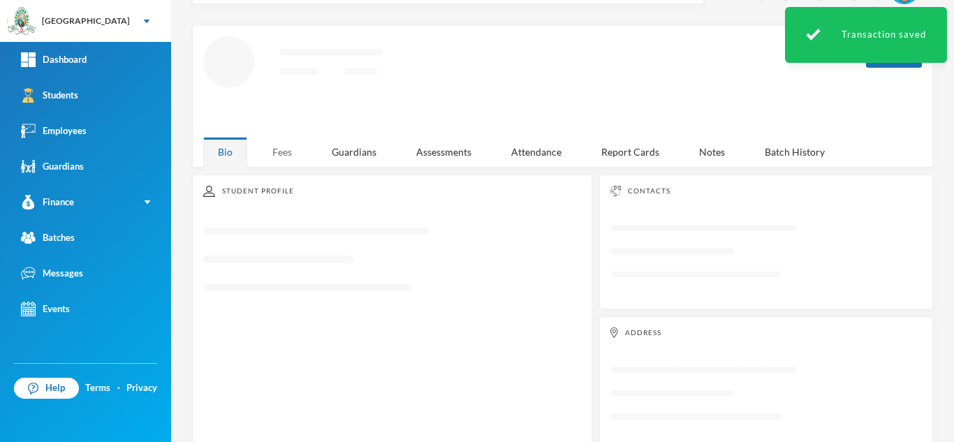
click at [273, 153] on div "Fees" at bounding box center [282, 152] width 49 height 30
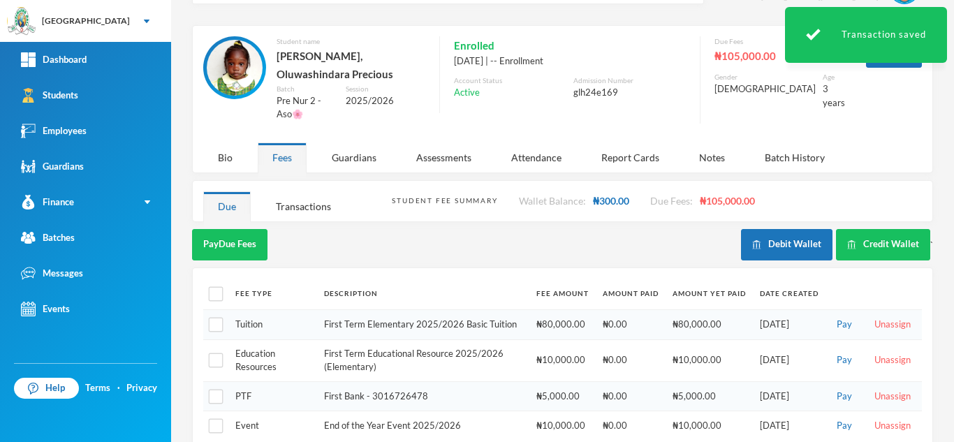
checkbox input "false"
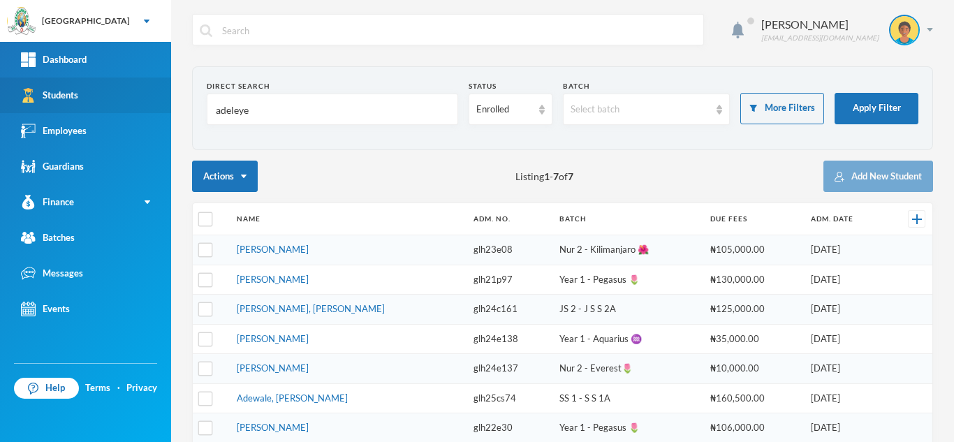
drag, startPoint x: 268, startPoint y: 123, endPoint x: 162, endPoint y: 110, distance: 106.3
click at [162, 110] on div "Greenland Hall Your Bluebic Account Greenland Hall Add a New School Dashboard S…" at bounding box center [477, 221] width 954 height 442
type input "omeje"
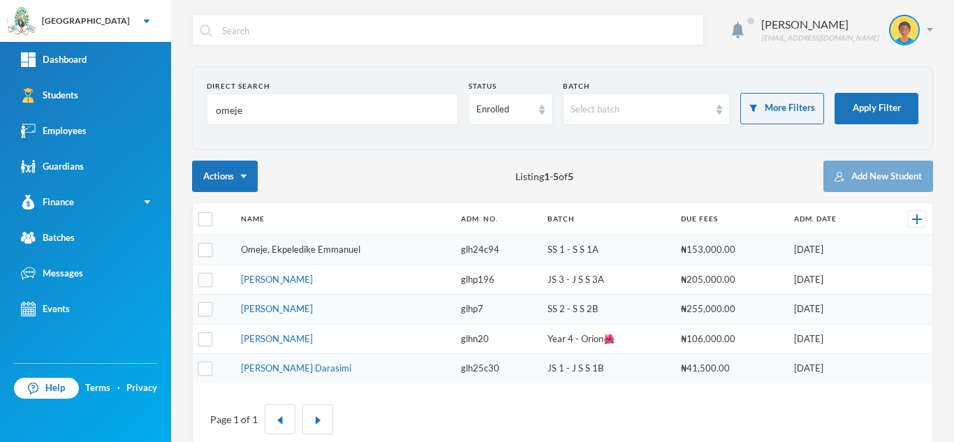
click at [300, 250] on link "Omeje, Ekpeledike Emmanuel" at bounding box center [300, 249] width 119 height 11
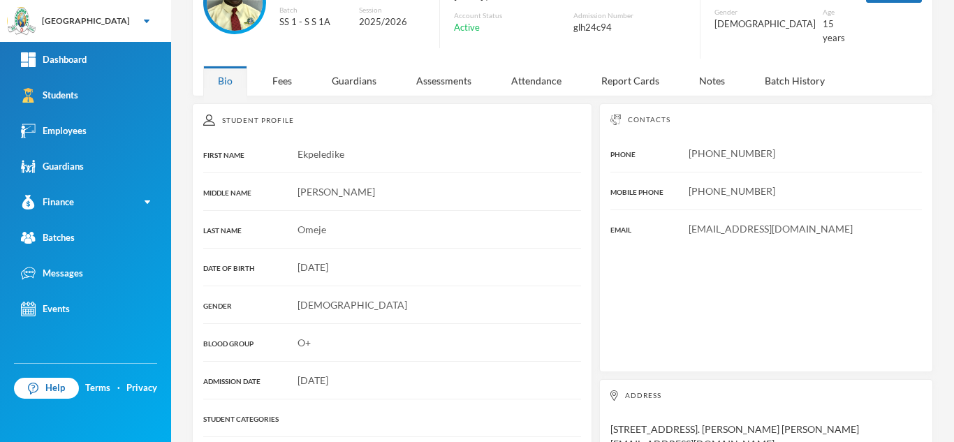
scroll to position [105, 0]
click at [275, 67] on div "Fees" at bounding box center [282, 81] width 49 height 30
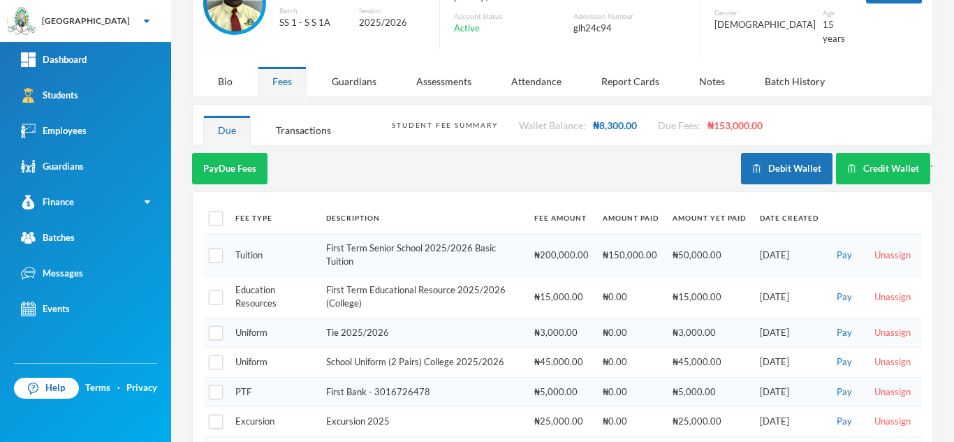
scroll to position [144, 0]
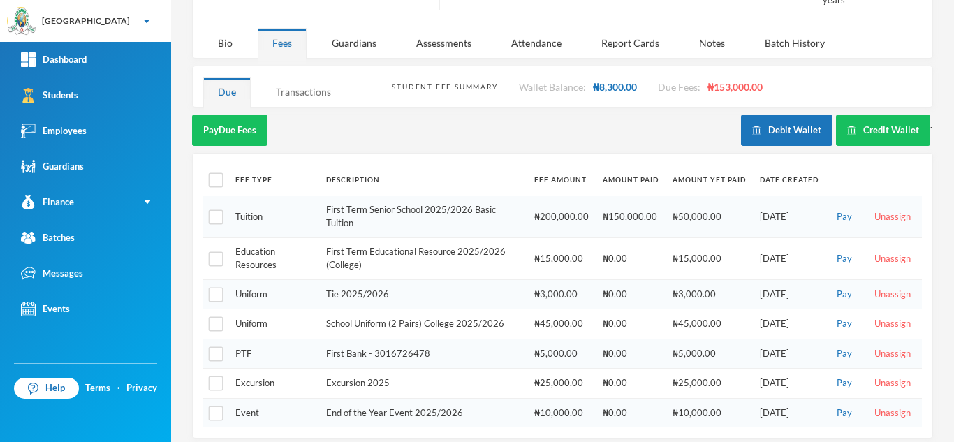
click at [303, 79] on div "Transactions" at bounding box center [303, 92] width 85 height 30
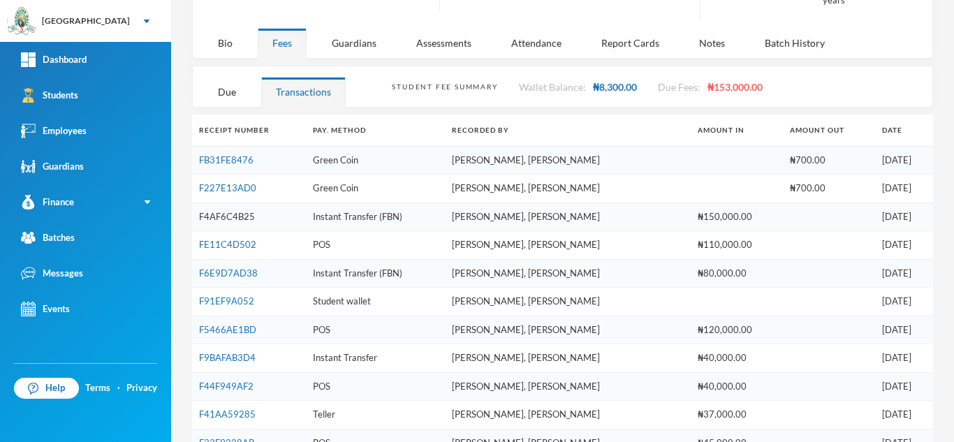
click at [216, 211] on link "F4AF6C4B25" at bounding box center [227, 216] width 56 height 11
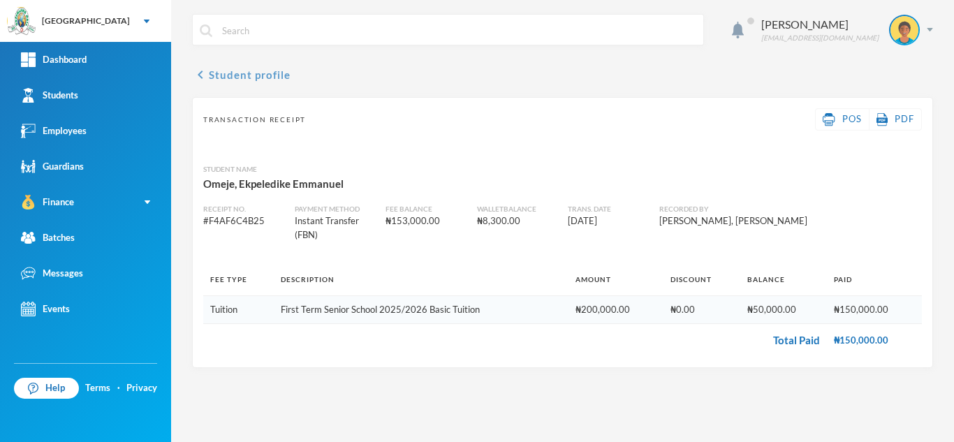
click at [239, 71] on button "chevron_left Student profile" at bounding box center [241, 74] width 99 height 17
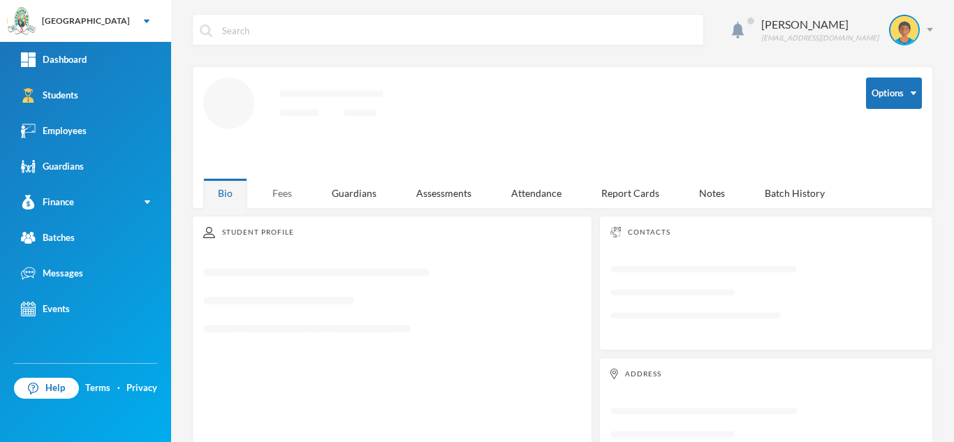
click at [285, 186] on div "Fees" at bounding box center [282, 193] width 49 height 30
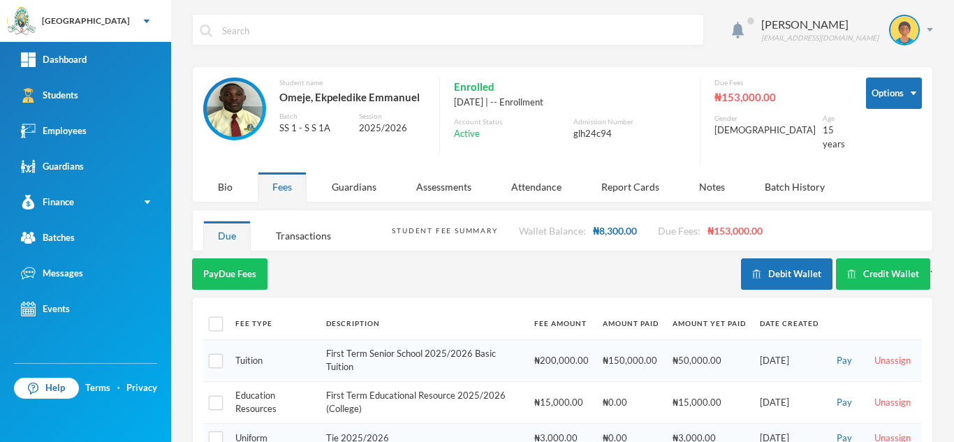
scroll to position [144, 0]
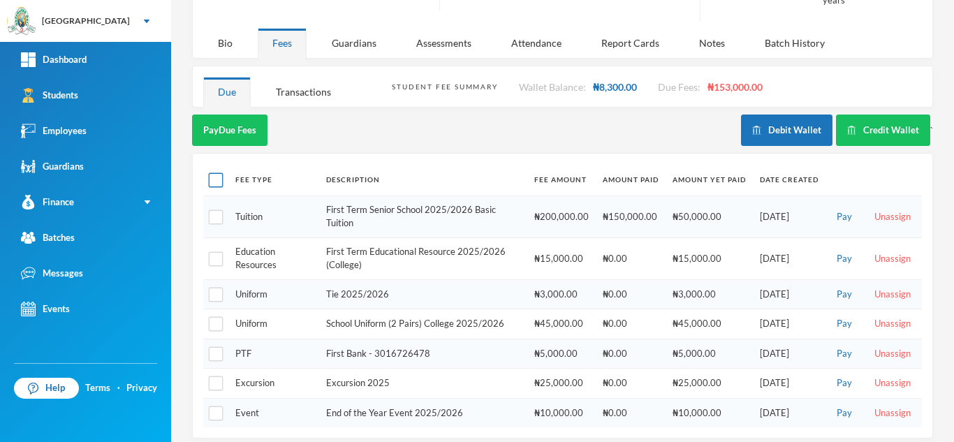
click at [214, 173] on input "checkbox" at bounding box center [216, 180] width 15 height 15
checkbox input "true"
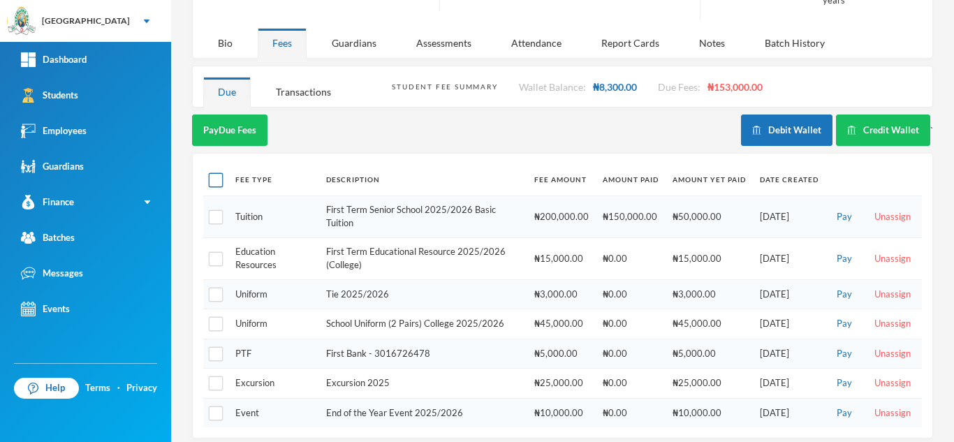
checkbox input "true"
